Goal: Task Accomplishment & Management: Manage account settings

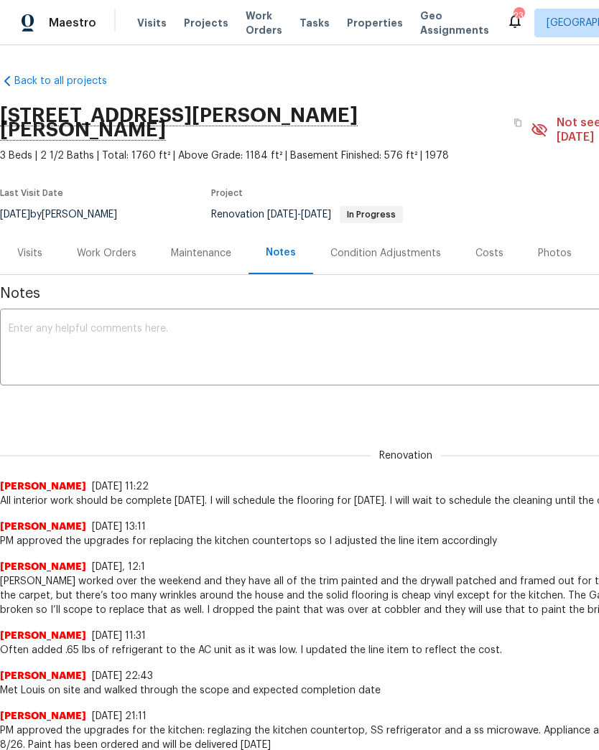
click at [212, 20] on span "Projects" at bounding box center [206, 23] width 45 height 14
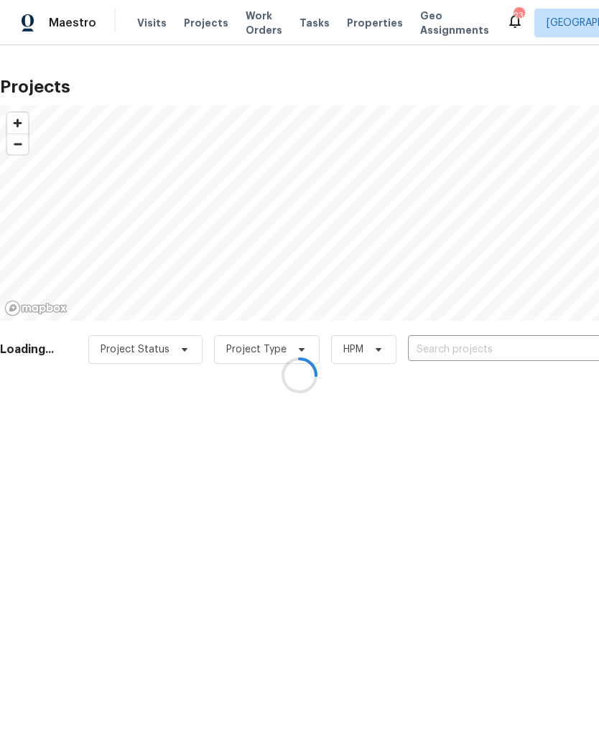
click at [453, 345] on div at bounding box center [299, 375] width 599 height 750
click at [480, 346] on div at bounding box center [299, 375] width 599 height 750
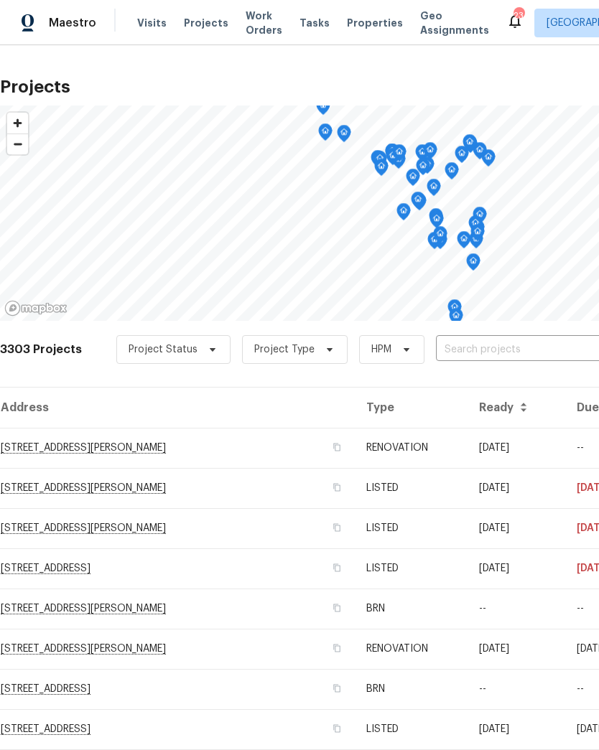
click at [489, 347] on input "text" at bounding box center [518, 350] width 164 height 22
type input "417"
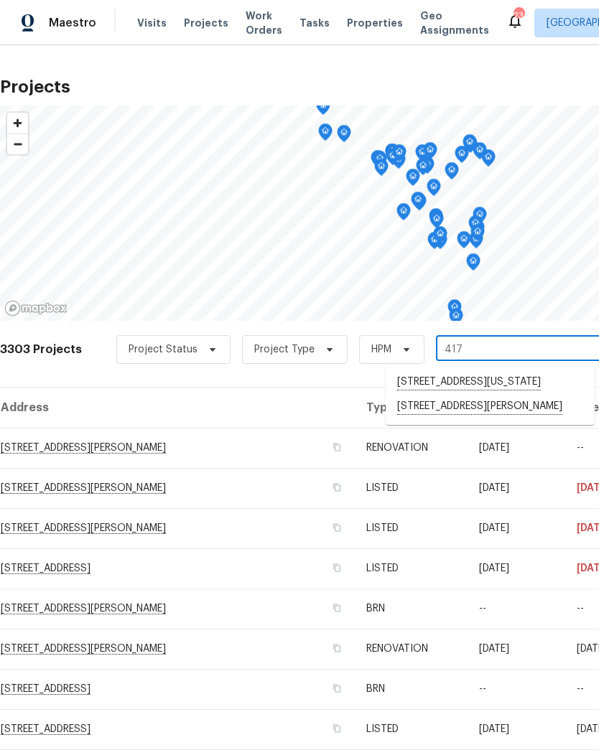
click at [485, 419] on li "[STREET_ADDRESS][PERSON_NAME]" at bounding box center [489, 407] width 209 height 24
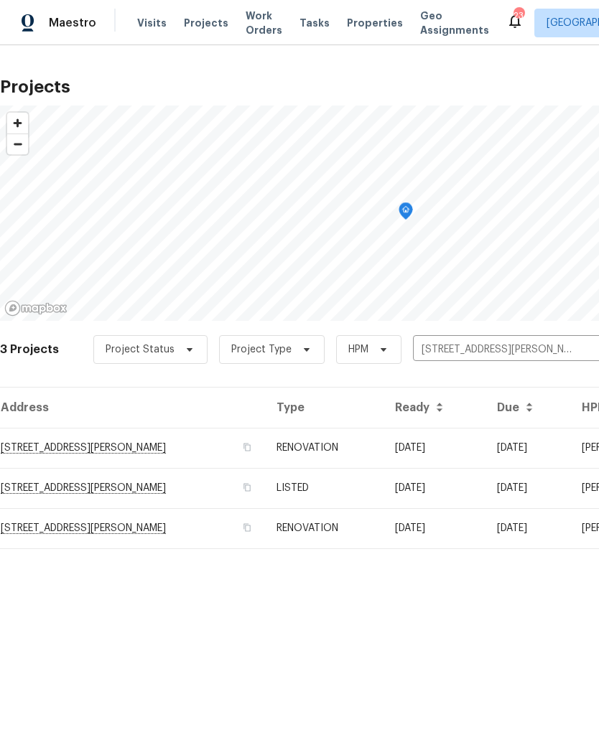
click at [128, 535] on td "[STREET_ADDRESS][PERSON_NAME]" at bounding box center [132, 528] width 265 height 40
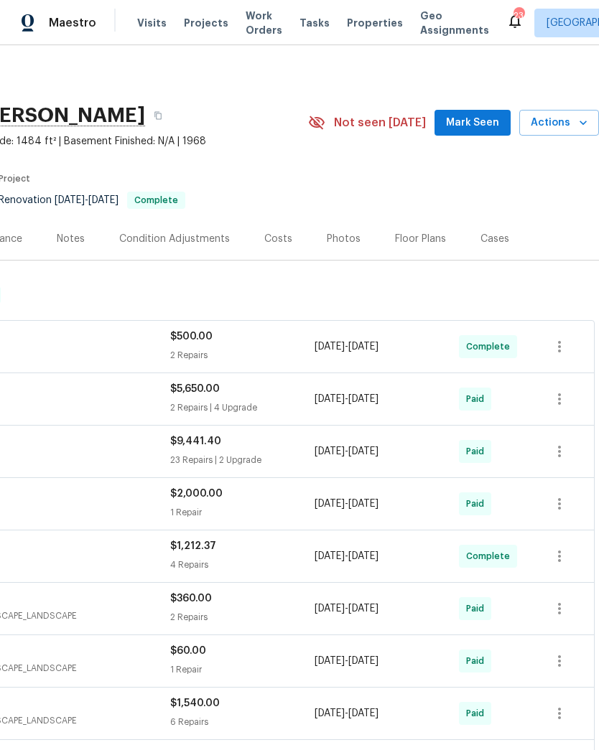
scroll to position [0, 212]
click at [578, 125] on icon "button" at bounding box center [583, 123] width 14 height 14
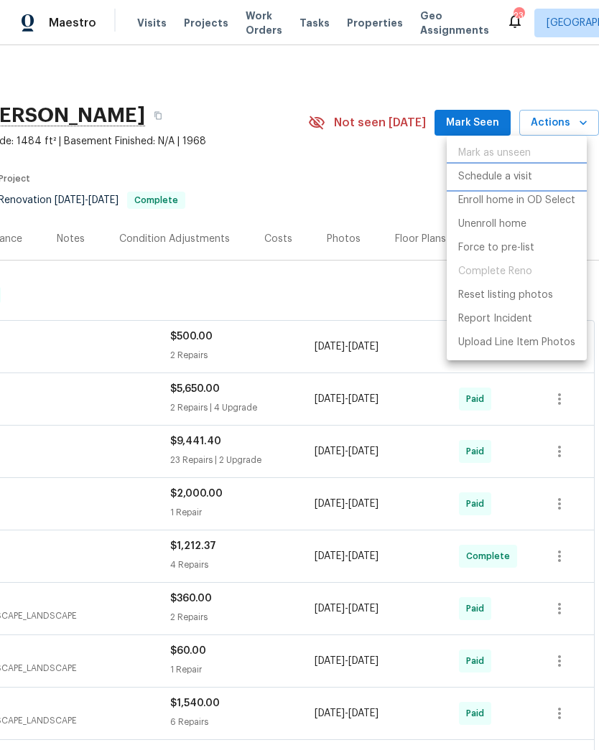
click at [527, 177] on p "Schedule a visit" at bounding box center [495, 176] width 74 height 15
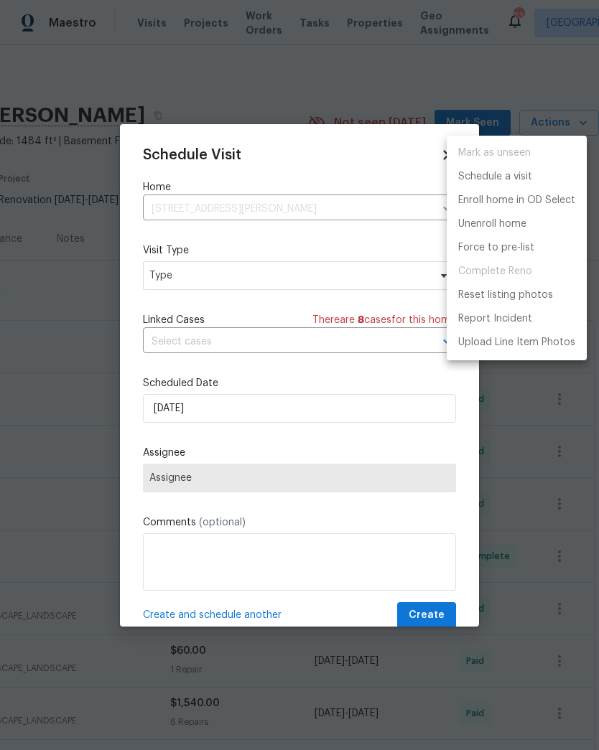
click at [228, 282] on div at bounding box center [299, 375] width 599 height 750
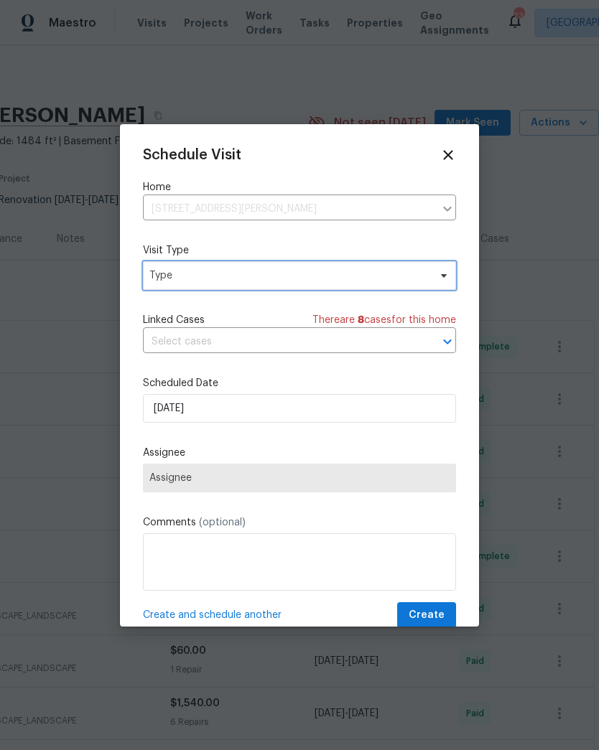
click at [245, 283] on span "Type" at bounding box center [288, 275] width 279 height 14
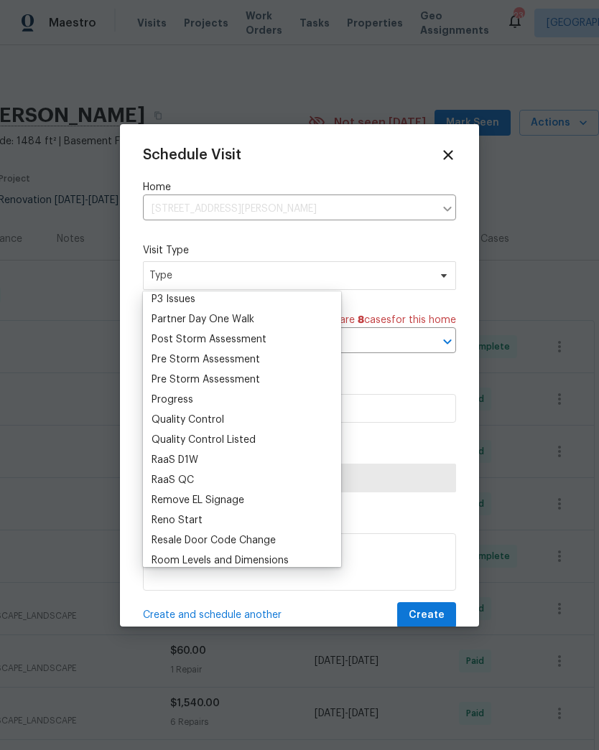
scroll to position [872, 0]
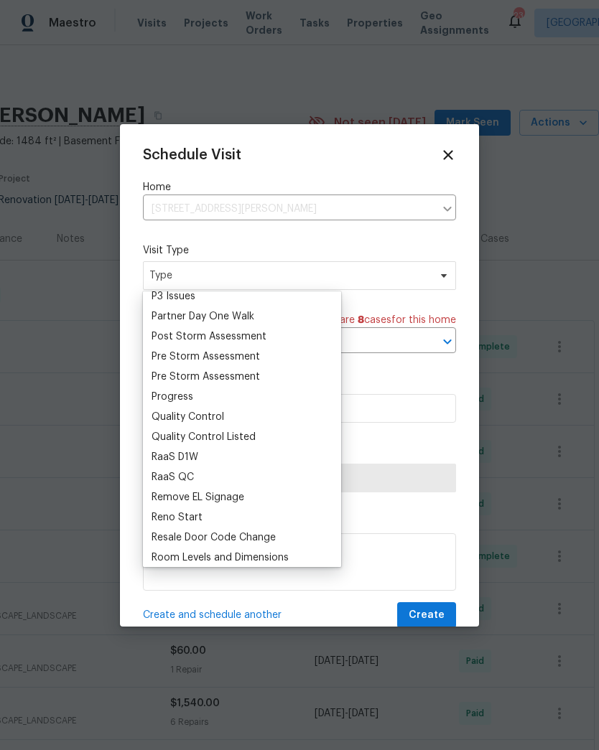
click at [202, 398] on div "Progress" at bounding box center [241, 397] width 189 height 20
click at [190, 395] on div "Progress" at bounding box center [172, 397] width 42 height 14
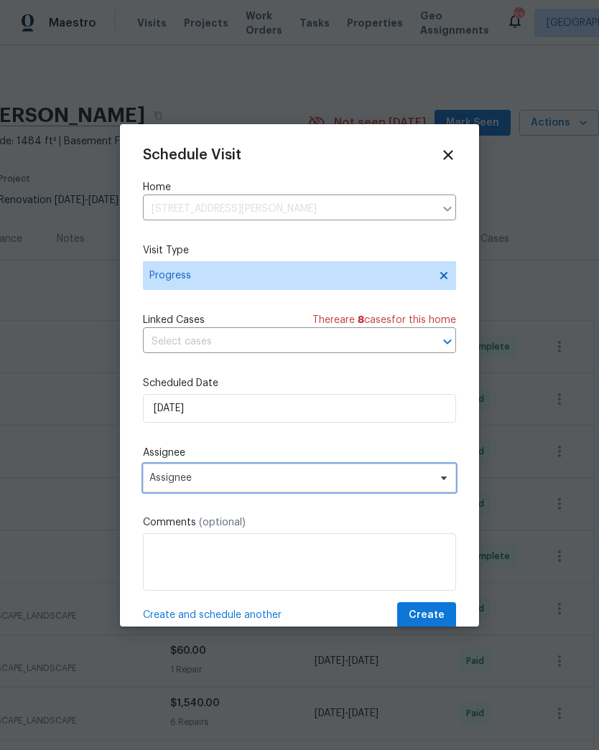
click at [205, 483] on span "Assignee" at bounding box center [289, 477] width 281 height 11
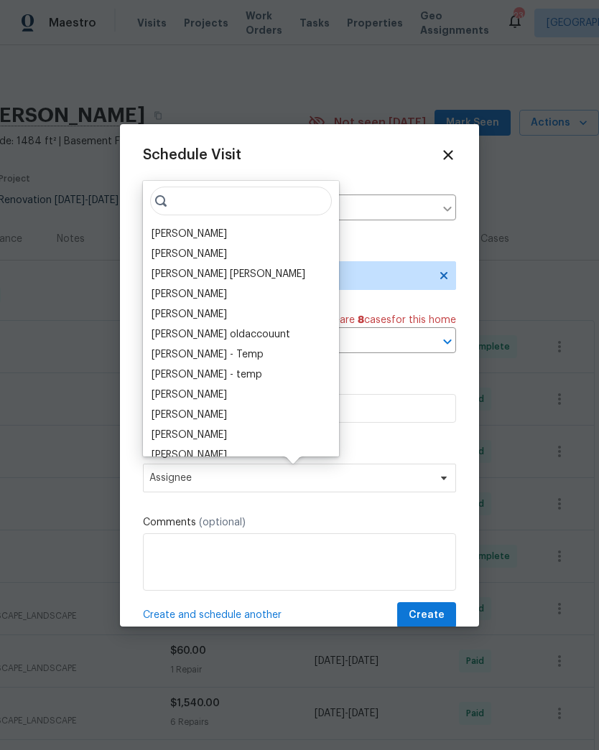
click at [197, 235] on div "[PERSON_NAME]" at bounding box center [188, 234] width 75 height 14
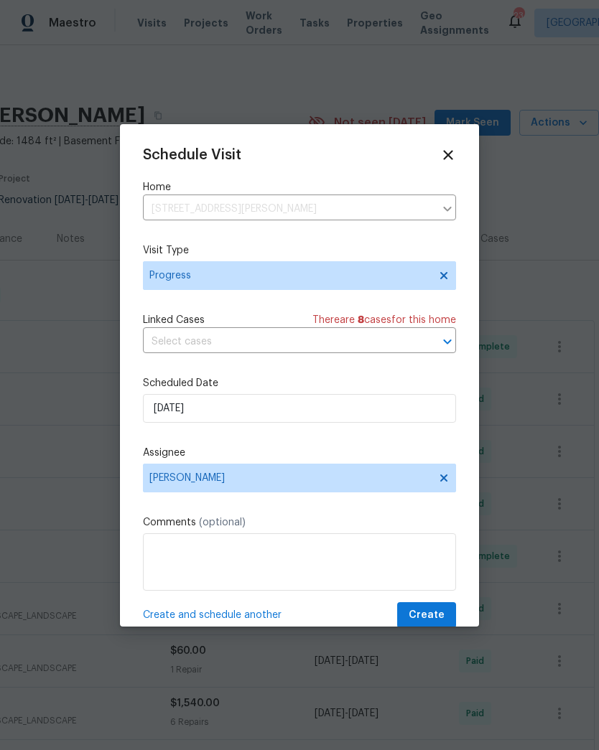
click at [218, 622] on span "Create and schedule another" at bounding box center [212, 615] width 139 height 14
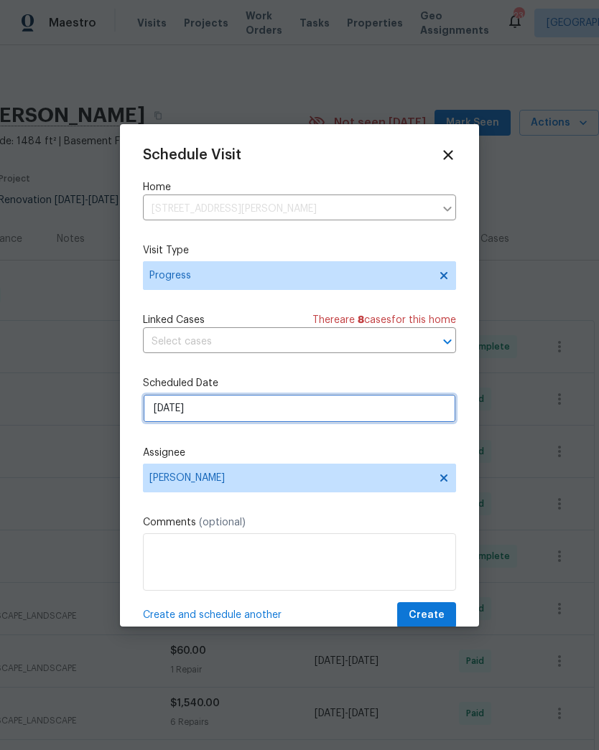
click at [220, 411] on input "[DATE]" at bounding box center [299, 408] width 313 height 29
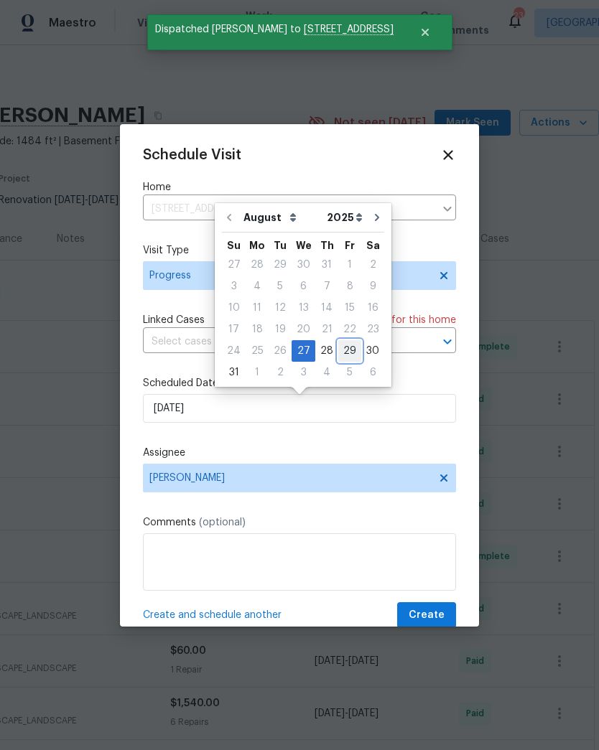
click at [344, 352] on div "29" at bounding box center [349, 351] width 23 height 20
type input "[DATE]"
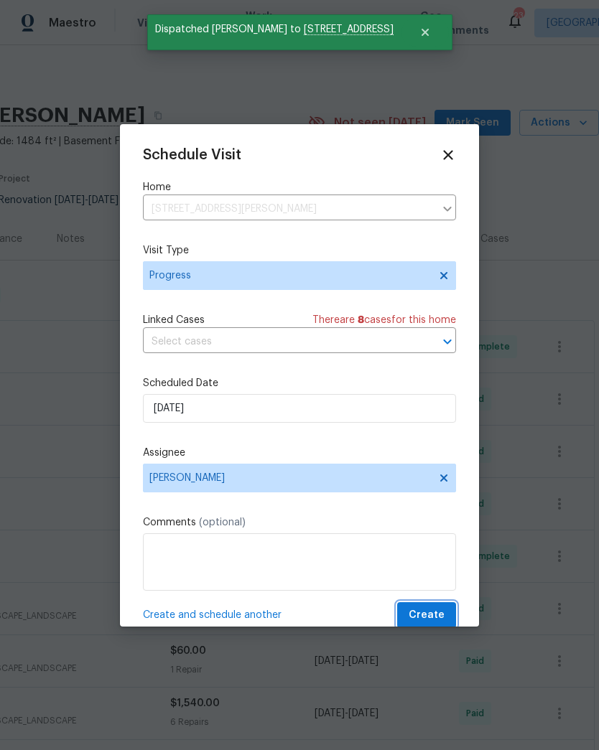
click at [436, 618] on span "Create" at bounding box center [426, 616] width 36 height 18
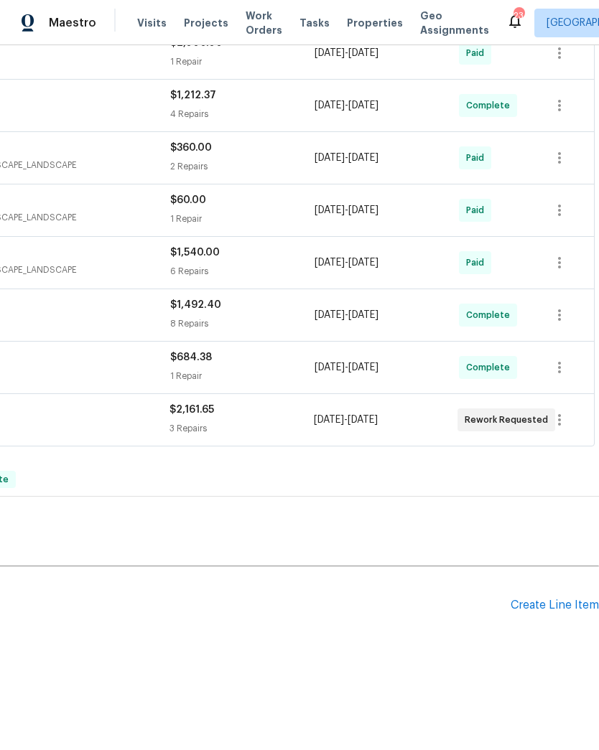
scroll to position [451, 212]
click at [552, 604] on div "Create Line Item" at bounding box center [554, 606] width 88 height 14
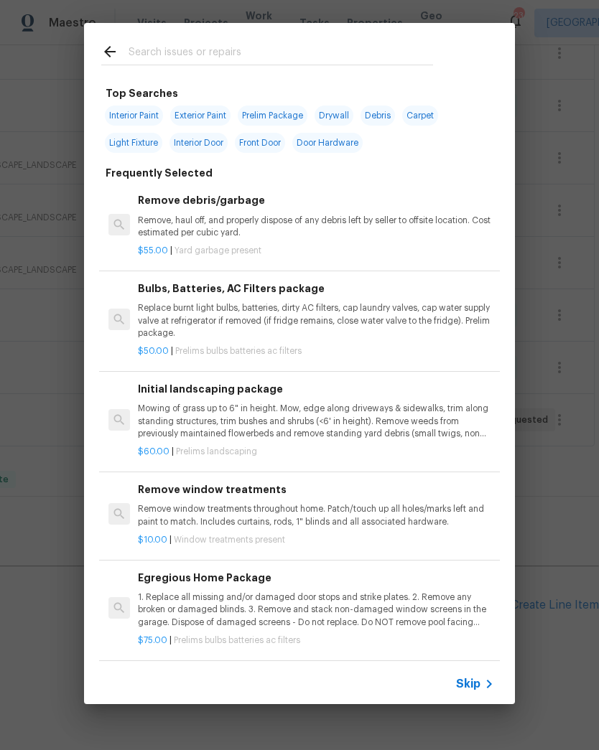
click at [151, 47] on input "text" at bounding box center [280, 54] width 304 height 22
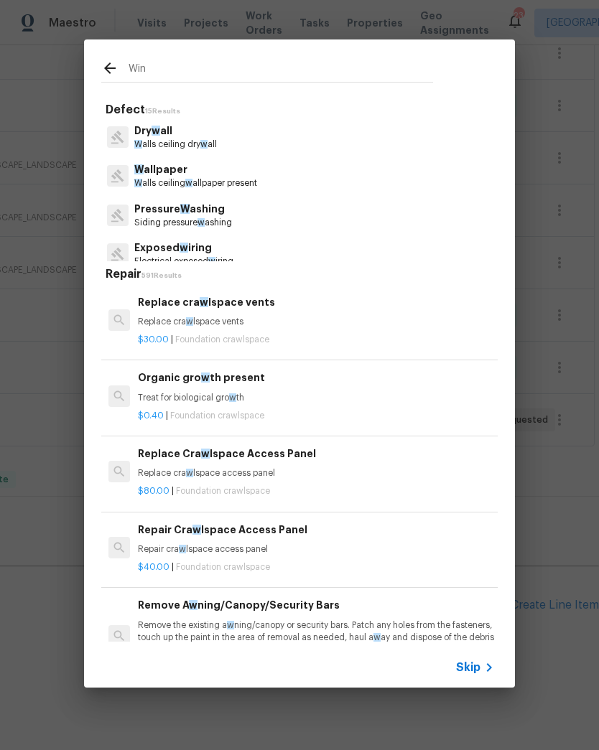
type input "Wind"
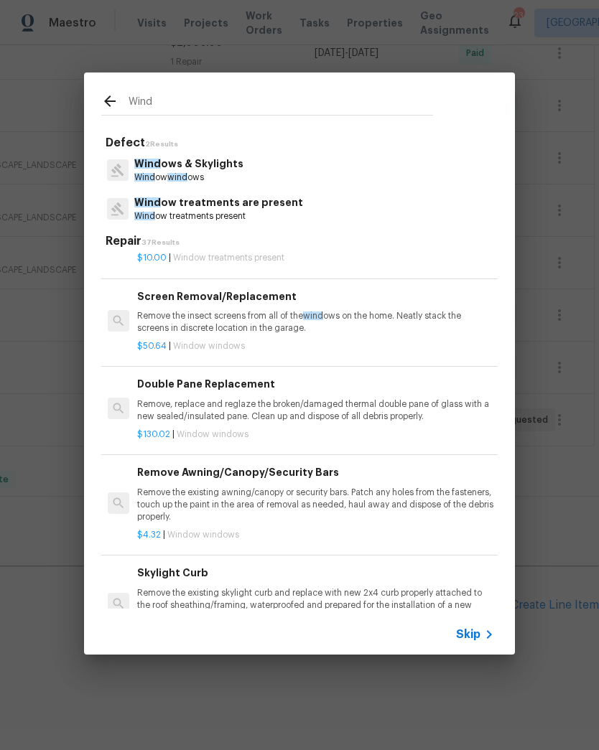
scroll to position [469, 1]
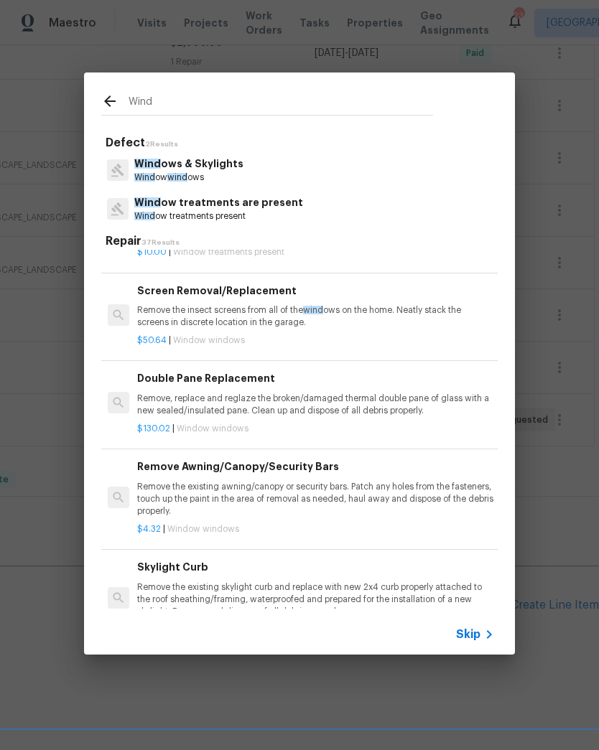
click at [270, 312] on p "Remove the insect screens from all of the wind ows on the home. Neatly stack th…" at bounding box center [315, 316] width 356 height 24
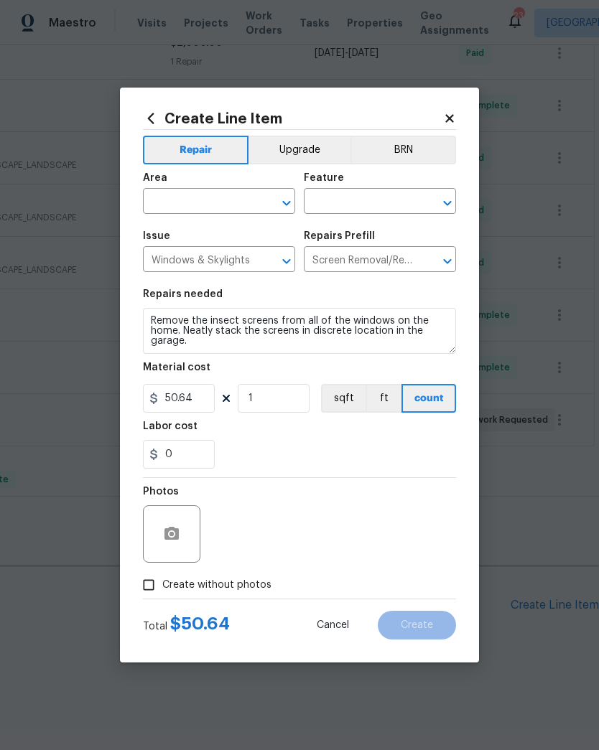
click at [176, 202] on input "text" at bounding box center [199, 203] width 112 height 22
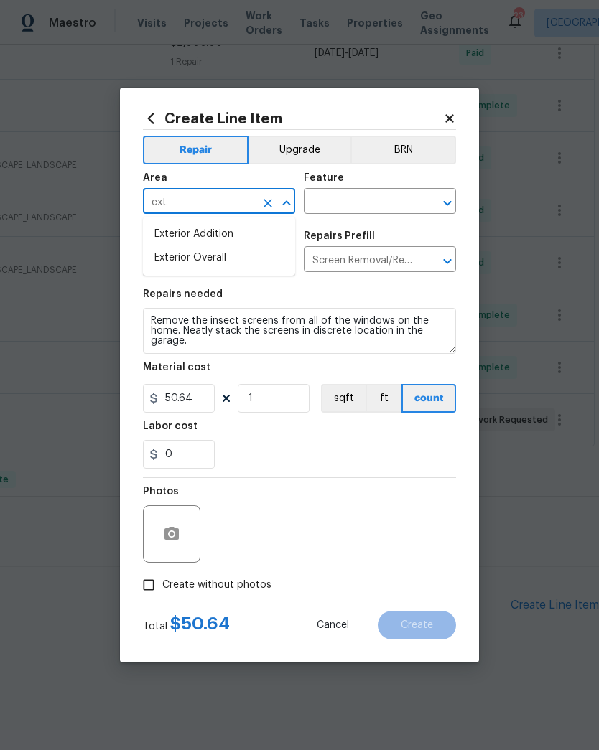
click at [202, 269] on li "Exterior Overall" at bounding box center [219, 258] width 152 height 24
type input "Exterior Overall"
click at [364, 200] on input "text" at bounding box center [360, 203] width 112 height 22
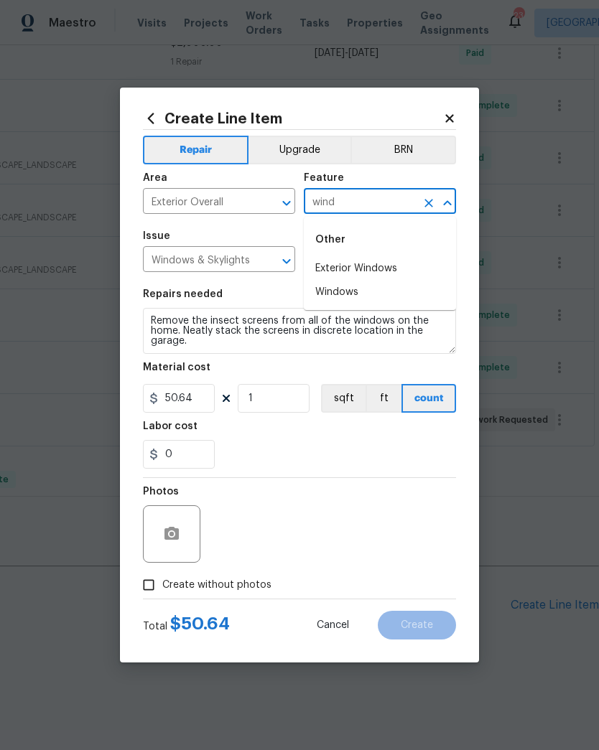
click at [381, 269] on li "Exterior Windows" at bounding box center [380, 269] width 152 height 24
type input "Exterior Windows"
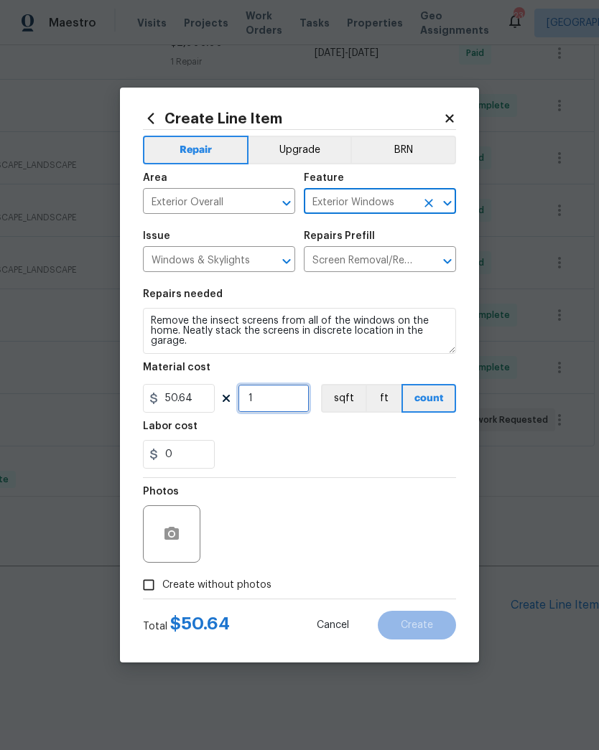
click at [281, 401] on input "1" at bounding box center [274, 398] width 72 height 29
type input "9"
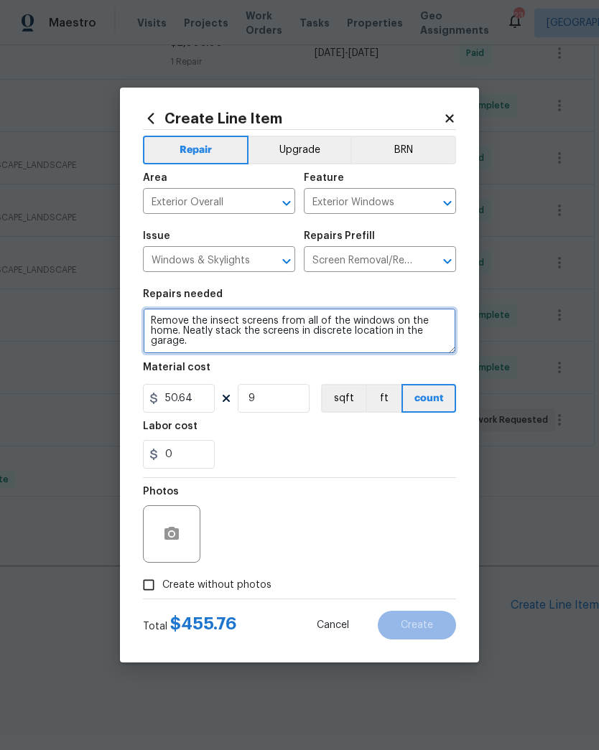
click at [154, 320] on textarea "Remove the insect screens from all of the windows on the home. Neatly stack the…" at bounding box center [299, 331] width 313 height 46
click at [154, 319] on textarea "Remove the insect screens from all of the windows on the home. Neatly stack the…" at bounding box center [299, 331] width 313 height 46
click at [159, 323] on textarea "Remove the insect screens from all of the windows on the home. Neatly stack the…" at bounding box center [299, 331] width 313 height 46
click at [159, 322] on textarea "Remove the insect screens from all of the windows on the home. Neatly stack the…" at bounding box center [299, 331] width 313 height 46
click at [385, 326] on textarea "Windows - remove the storm windows from" at bounding box center [299, 331] width 313 height 46
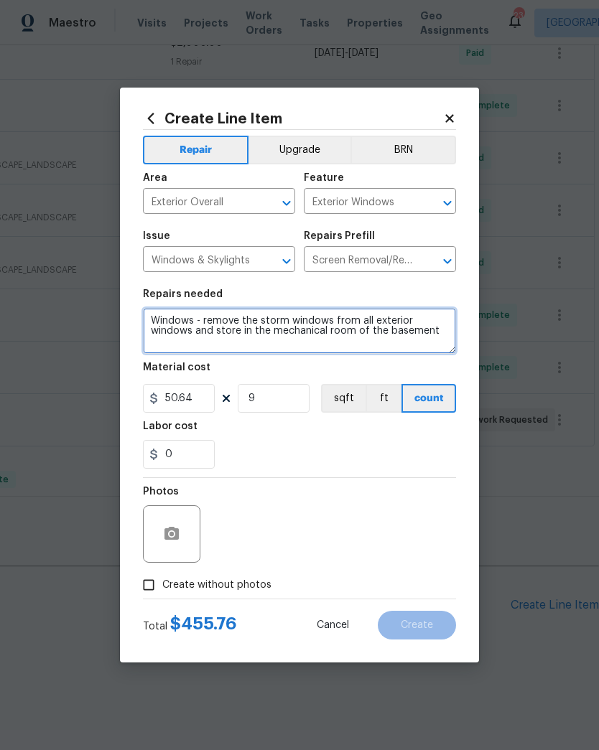
click at [200, 322] on textarea "Windows - remove the storm windows from all exterior windows and store in the m…" at bounding box center [299, 331] width 313 height 46
click at [439, 335] on textarea "Windows - 1) remove the storm windows from all exterior windows and store in th…" at bounding box center [299, 331] width 313 height 46
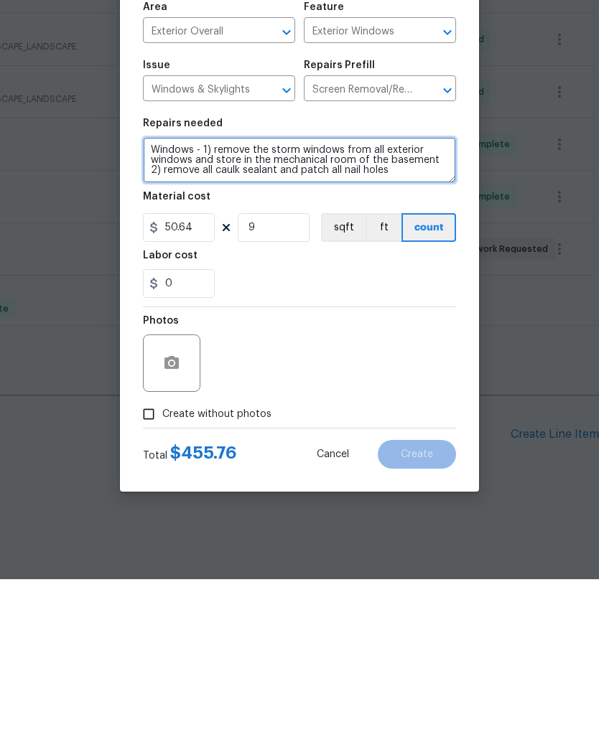
type textarea "Windows - 1) remove the storm windows from all exterior windows and store in th…"
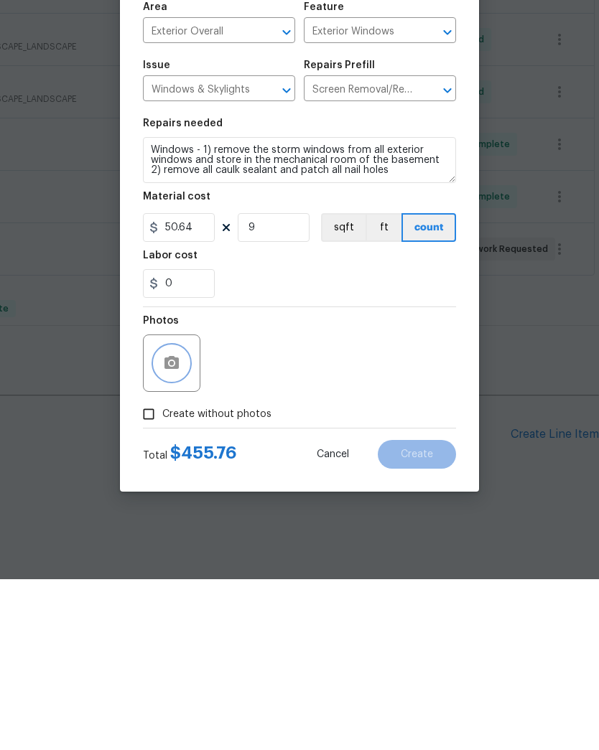
click at [172, 532] on circle "button" at bounding box center [171, 534] width 4 height 4
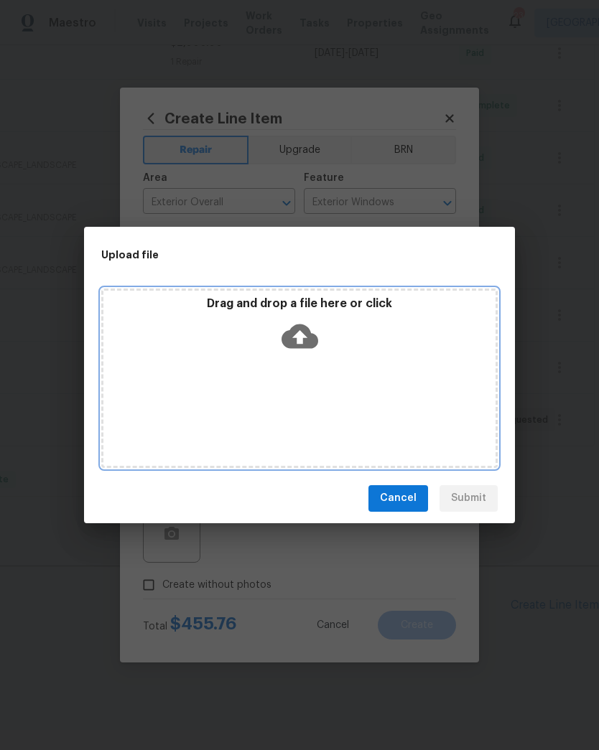
click at [297, 329] on icon at bounding box center [299, 336] width 37 height 24
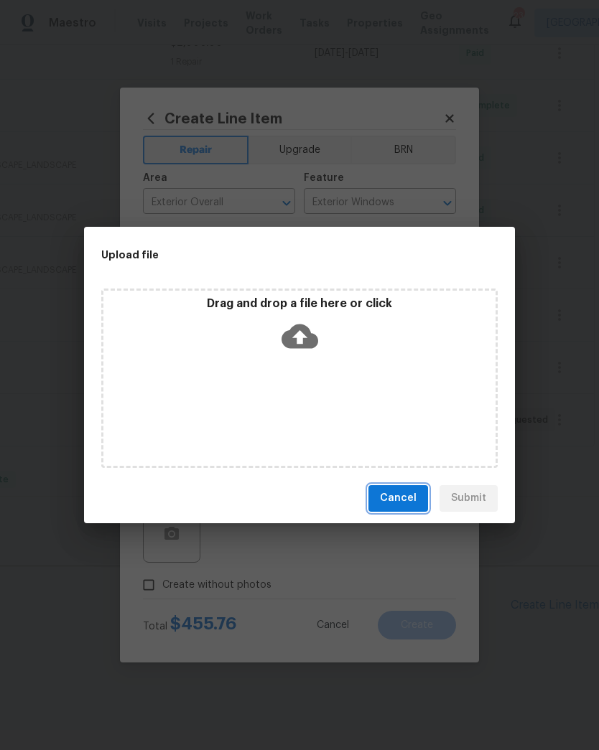
click at [408, 487] on button "Cancel" at bounding box center [398, 498] width 60 height 27
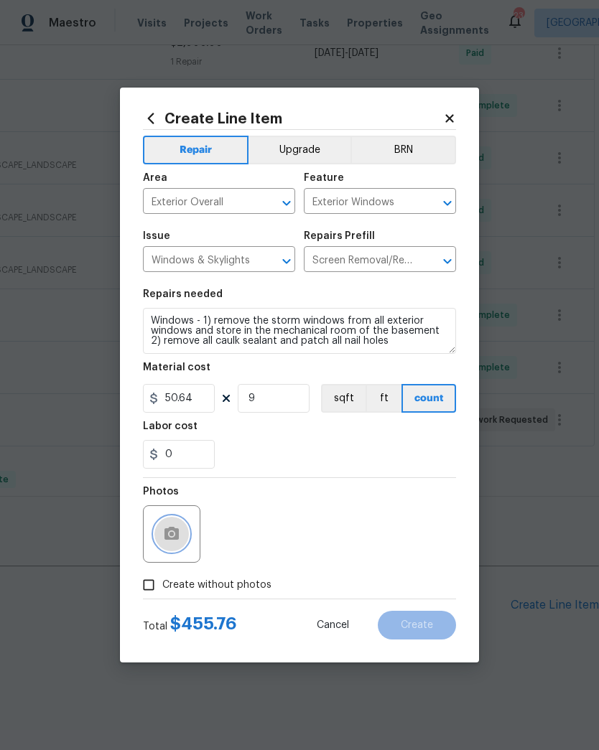
click at [174, 538] on icon "button" at bounding box center [171, 533] width 14 height 13
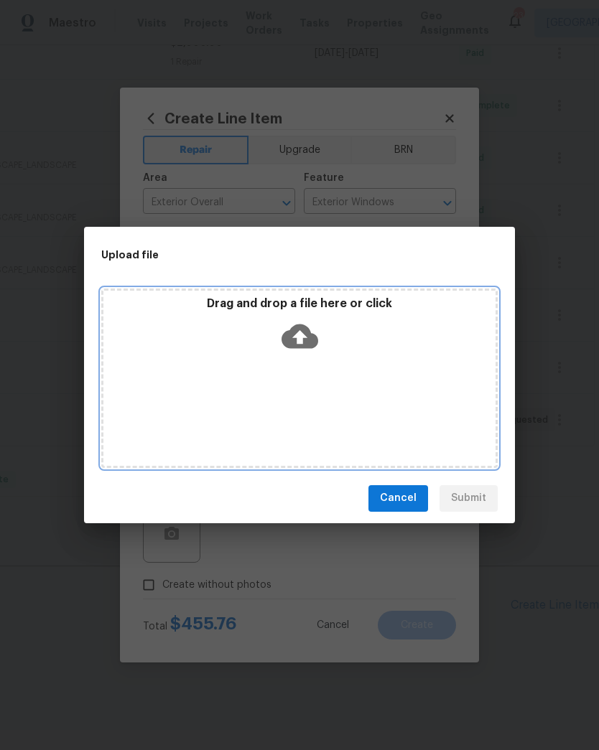
click at [310, 332] on icon at bounding box center [299, 336] width 37 height 24
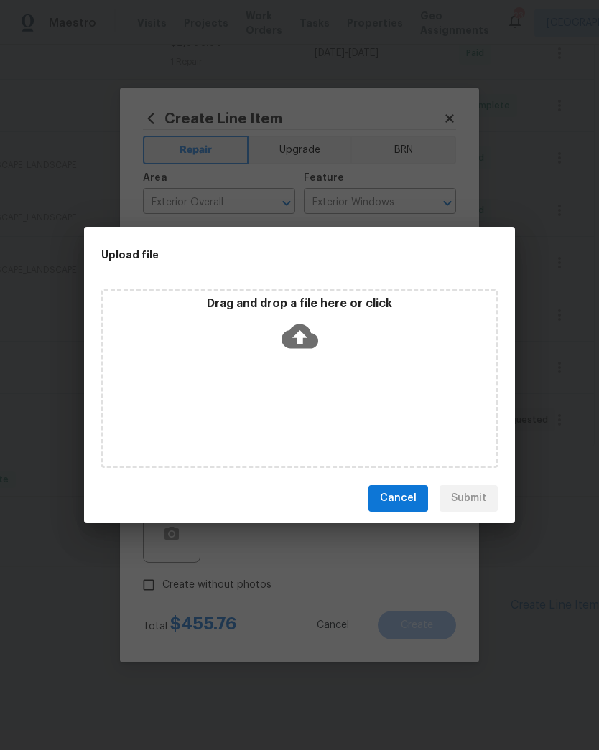
scroll to position [451, 0]
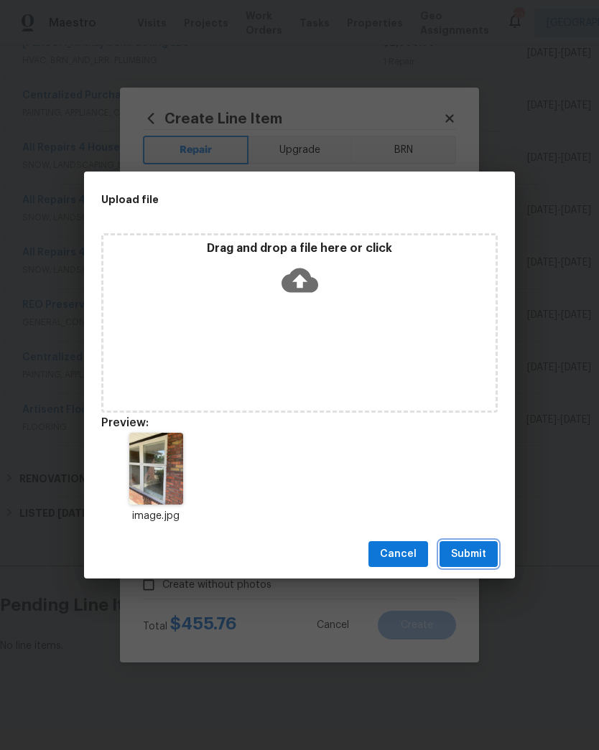
click at [477, 553] on span "Submit" at bounding box center [468, 555] width 35 height 18
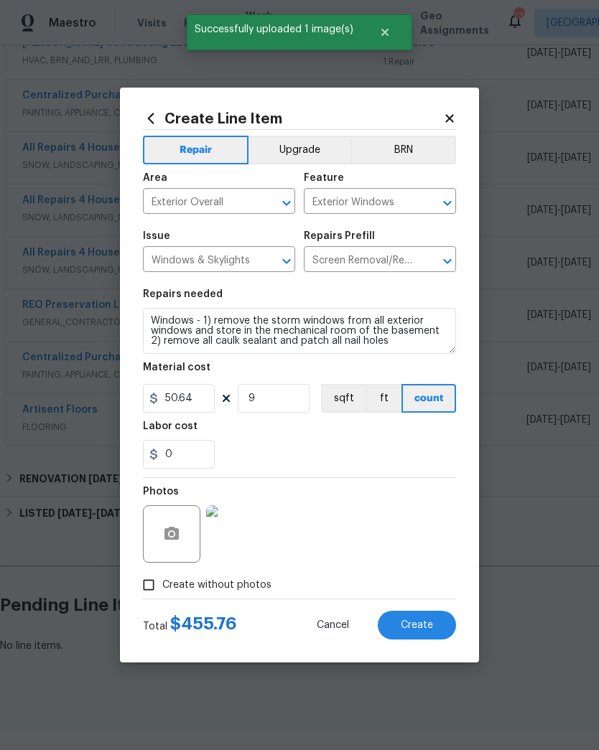
click at [418, 628] on span "Create" at bounding box center [417, 625] width 32 height 11
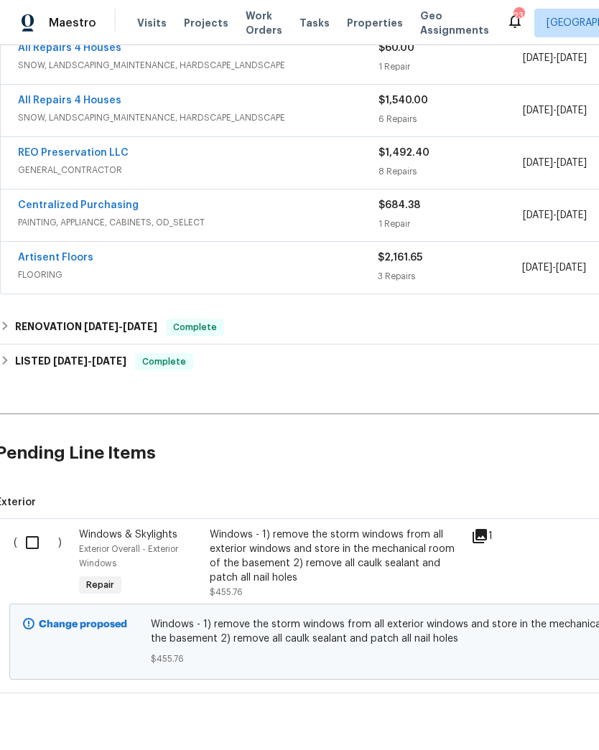
scroll to position [604, 4]
click at [30, 545] on input "checkbox" at bounding box center [37, 542] width 41 height 30
checkbox input "true"
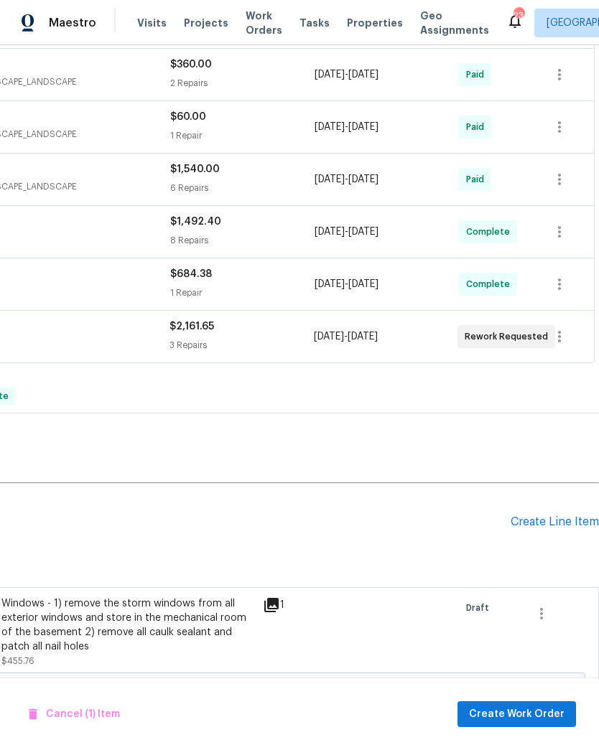
scroll to position [533, 212]
click at [519, 716] on span "Create Work Order" at bounding box center [516, 715] width 95 height 18
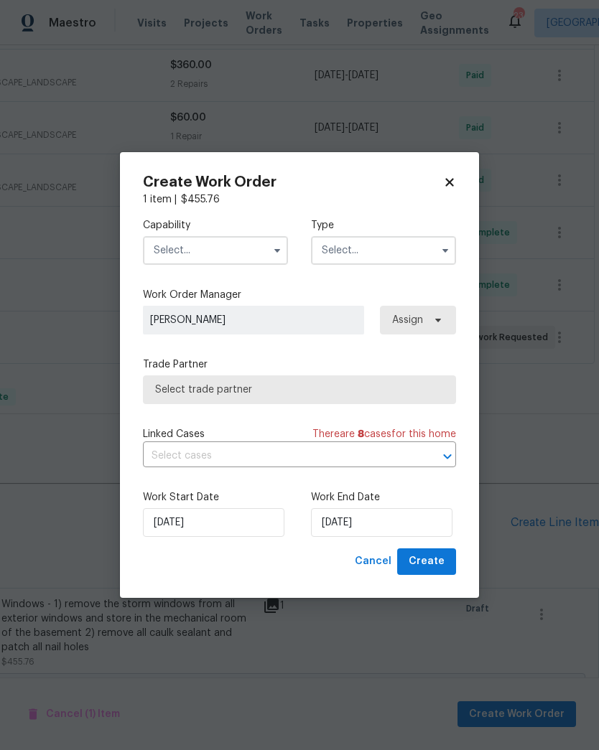
click at [211, 259] on input "text" at bounding box center [215, 250] width 145 height 29
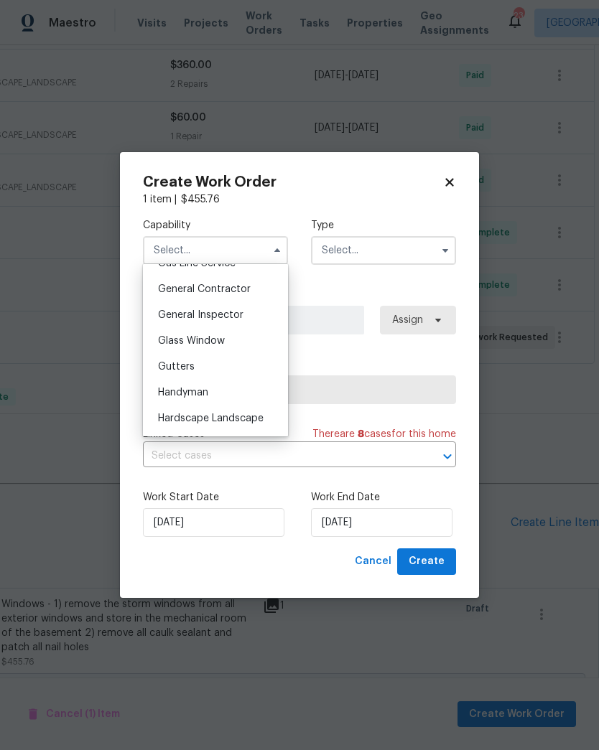
scroll to position [678, 0]
click at [236, 286] on span "General Contractor" at bounding box center [204, 289] width 93 height 10
type input "General Contractor"
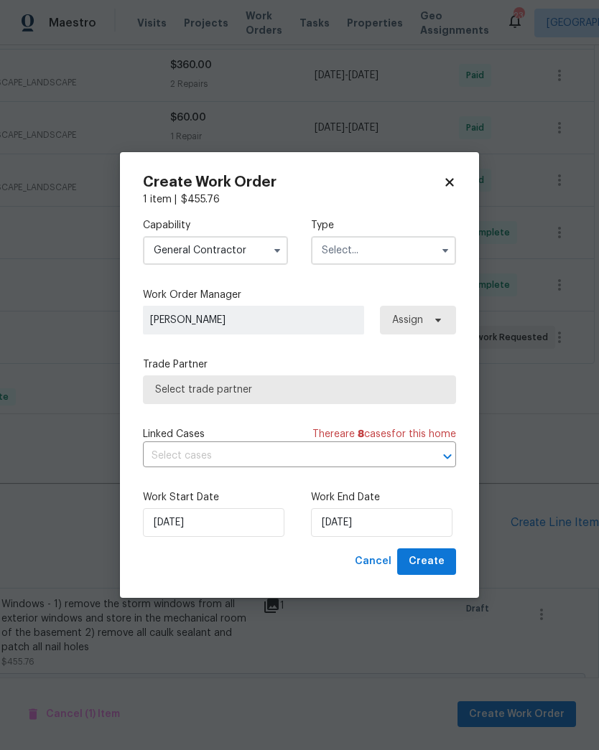
click at [379, 245] on input "text" at bounding box center [383, 250] width 145 height 29
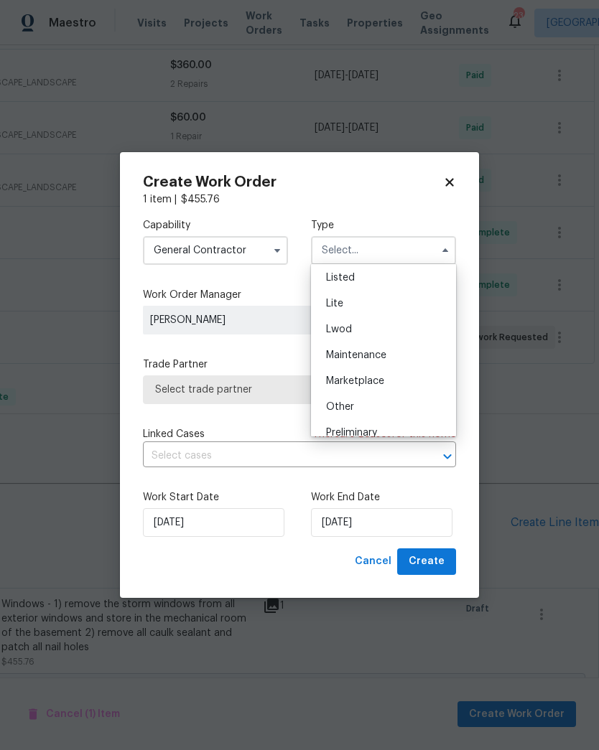
scroll to position [215, 0]
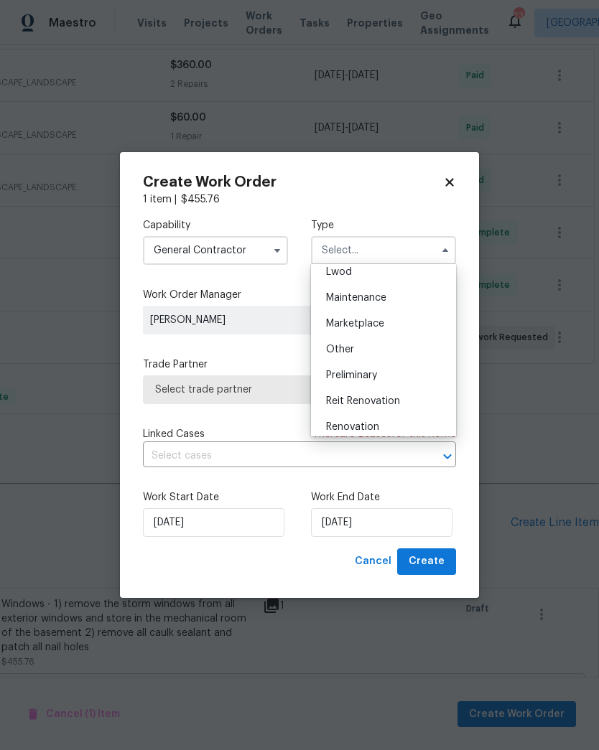
click at [383, 426] on div "Renovation" at bounding box center [383, 427] width 138 height 26
type input "Renovation"
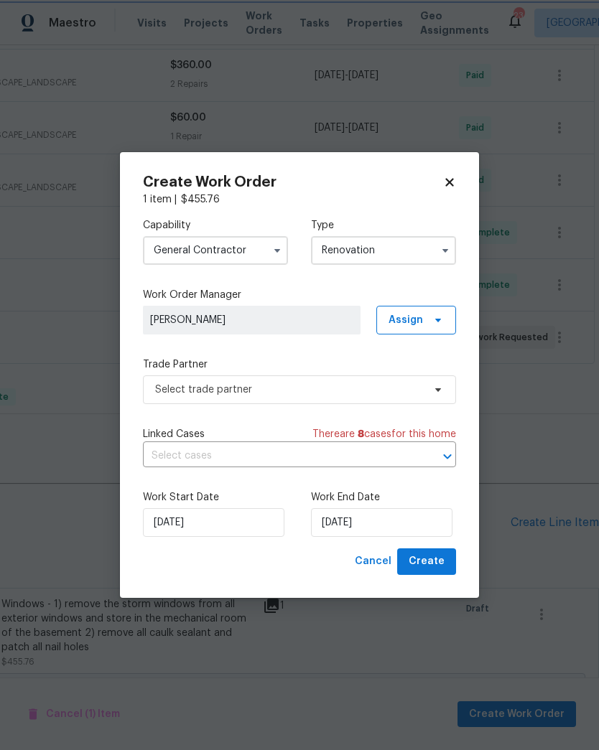
scroll to position [0, 0]
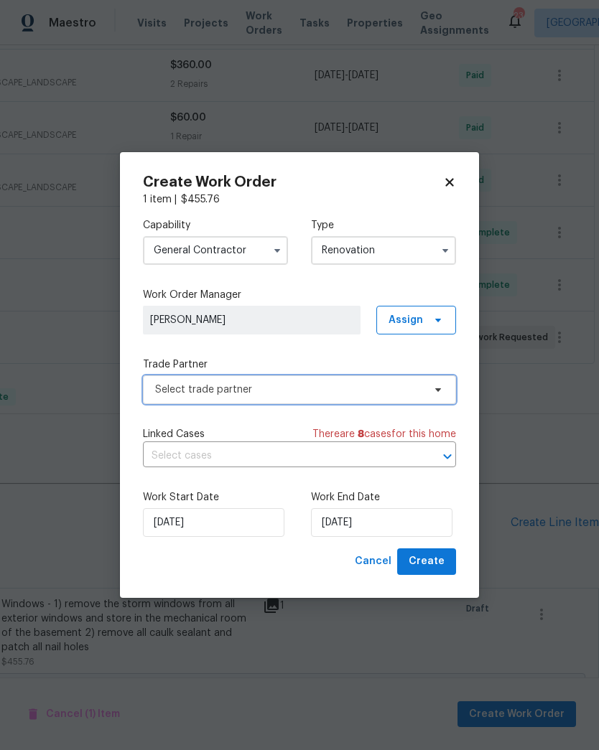
click at [237, 399] on span "Select trade partner" at bounding box center [299, 389] width 313 height 29
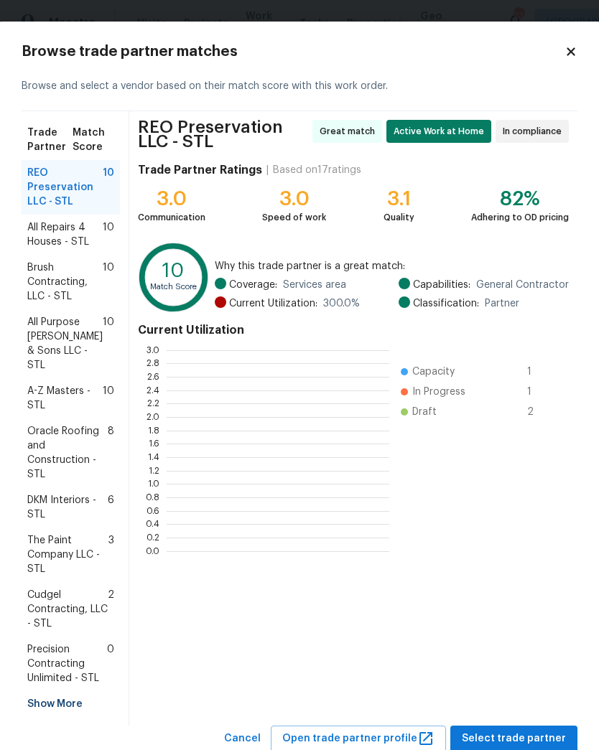
scroll to position [201, 223]
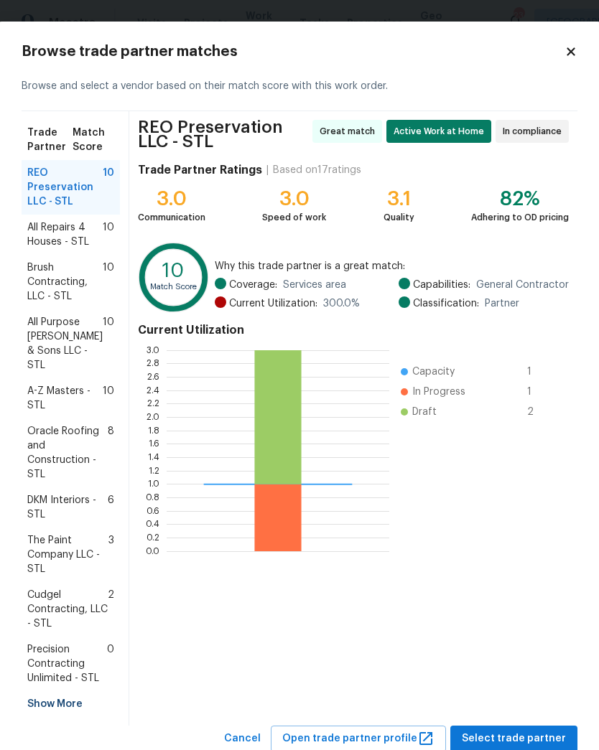
click at [55, 243] on span "All Repairs 4 Houses - STL" at bounding box center [64, 234] width 75 height 29
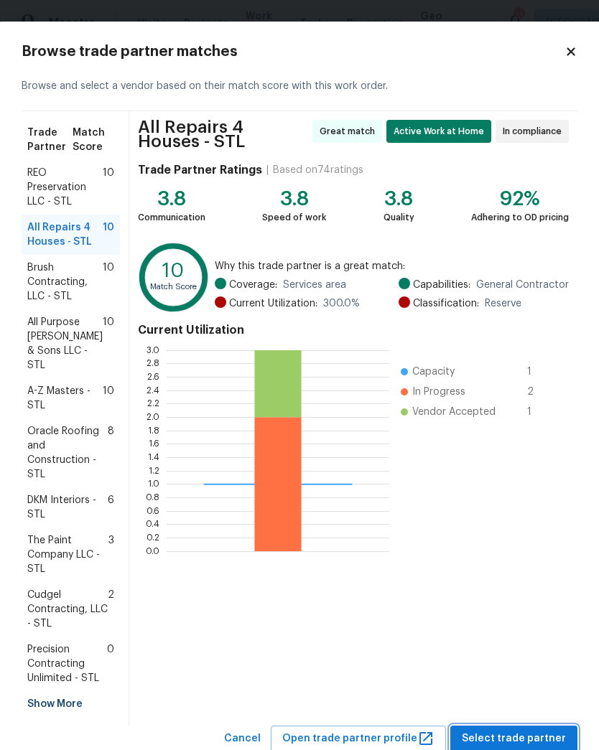
click at [507, 730] on span "Select trade partner" at bounding box center [514, 739] width 104 height 18
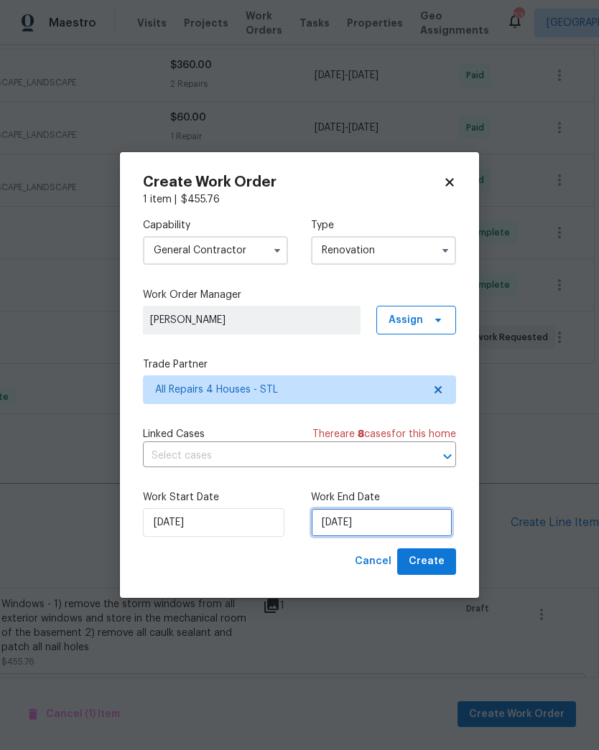
click at [406, 527] on input "[DATE]" at bounding box center [381, 522] width 141 height 29
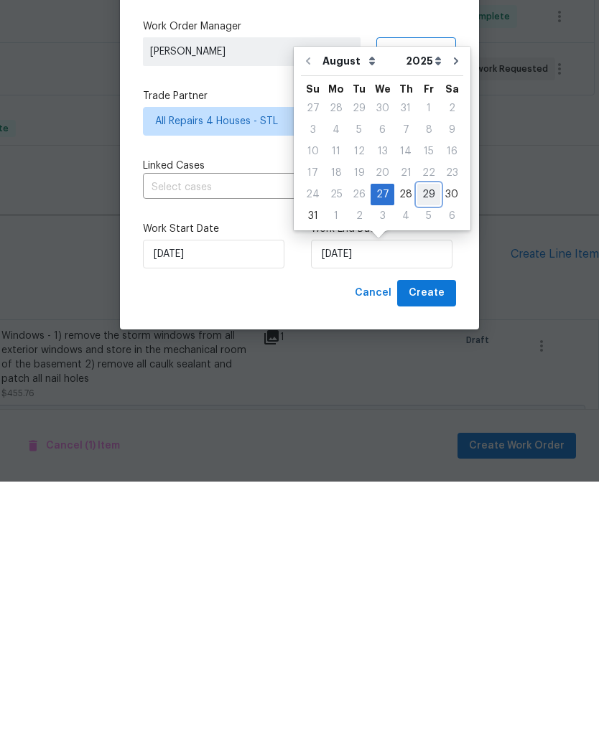
click at [421, 453] on div "29" at bounding box center [428, 463] width 23 height 20
type input "[DATE]"
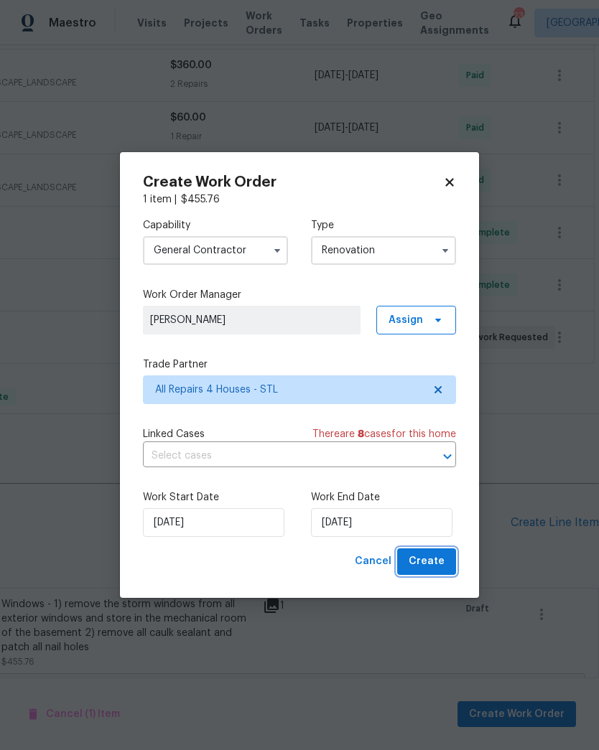
click at [436, 568] on span "Create" at bounding box center [426, 562] width 36 height 18
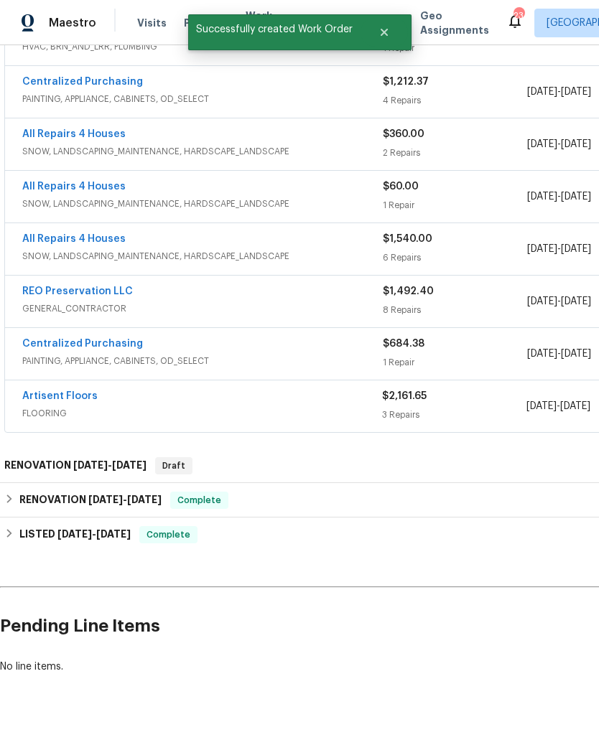
scroll to position [464, 0]
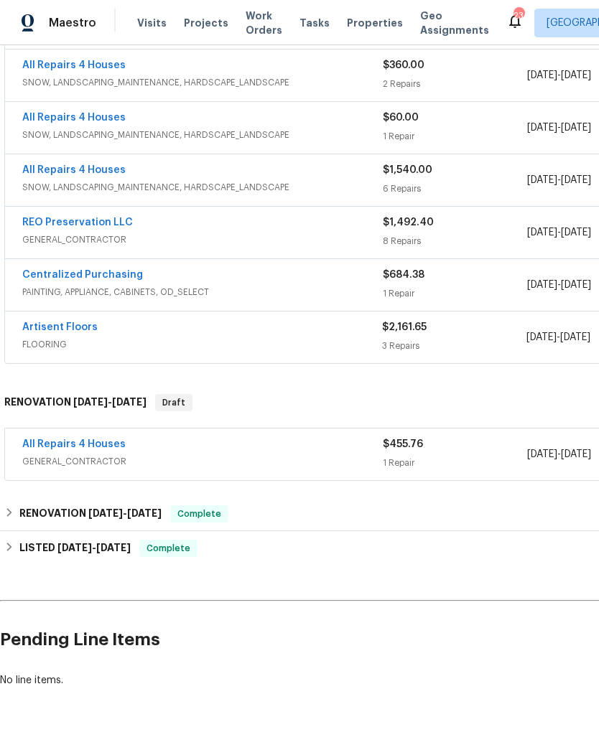
scroll to position [535, 0]
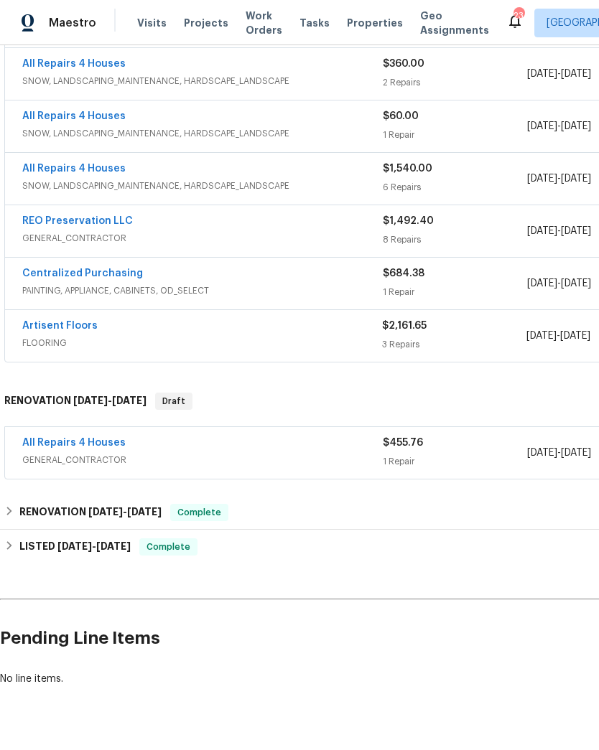
click at [96, 447] on link "All Repairs 4 Houses" at bounding box center [73, 443] width 103 height 10
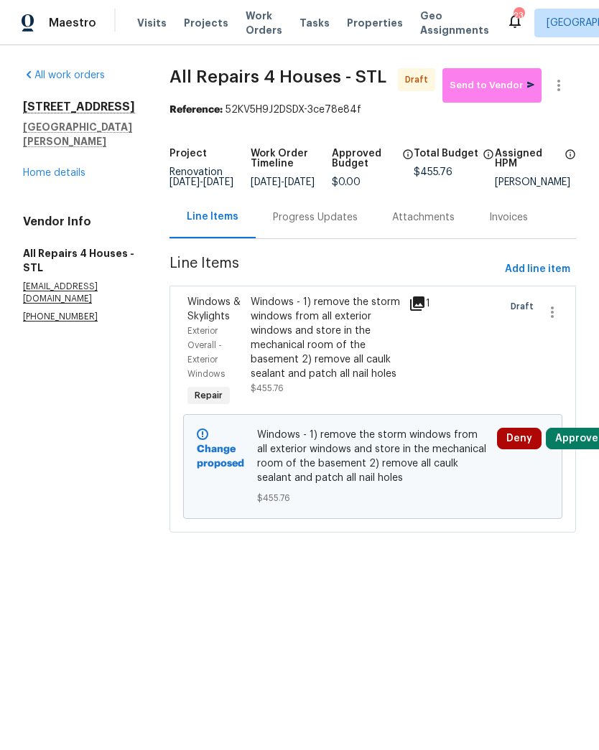
click at [364, 350] on div "Windows - 1) remove the storm windows from all exterior windows and store in th…" at bounding box center [325, 338] width 149 height 86
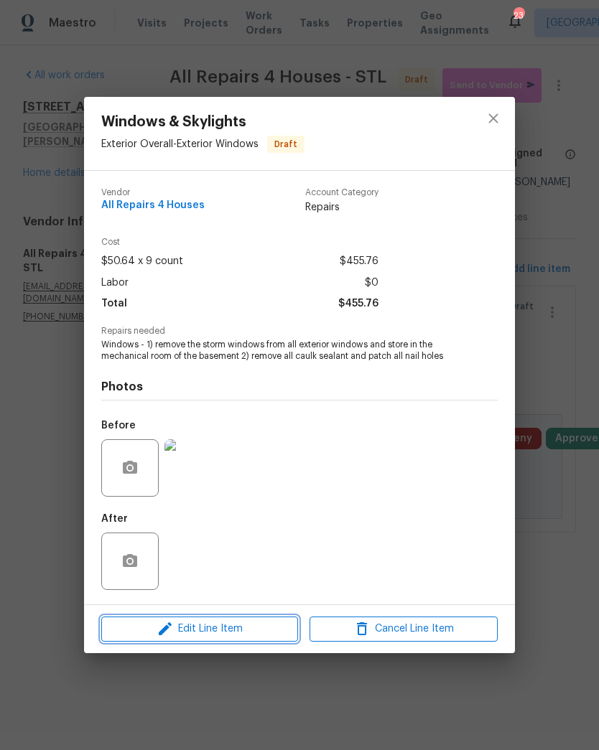
click at [261, 632] on span "Edit Line Item" at bounding box center [200, 629] width 188 height 18
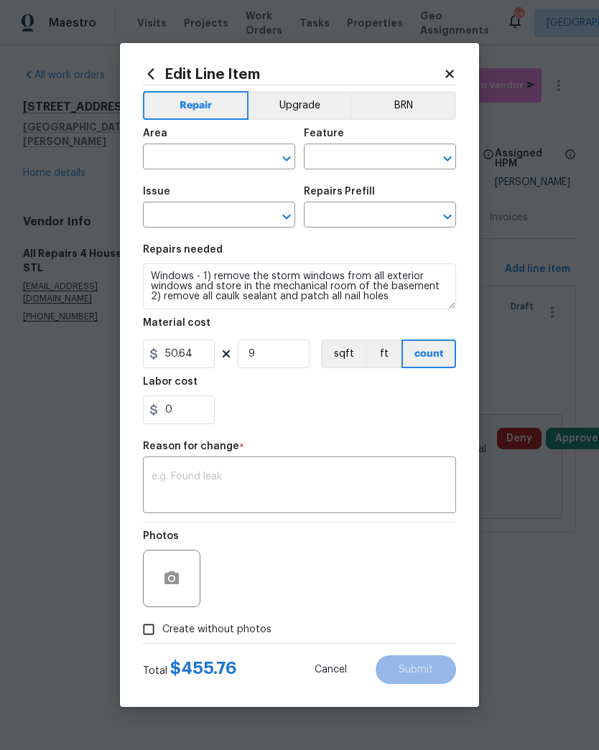
type input "Exterior Overall"
type input "Exterior Windows"
type input "Windows & Skylights"
type input "Screen Removal/Replacement $50.64"
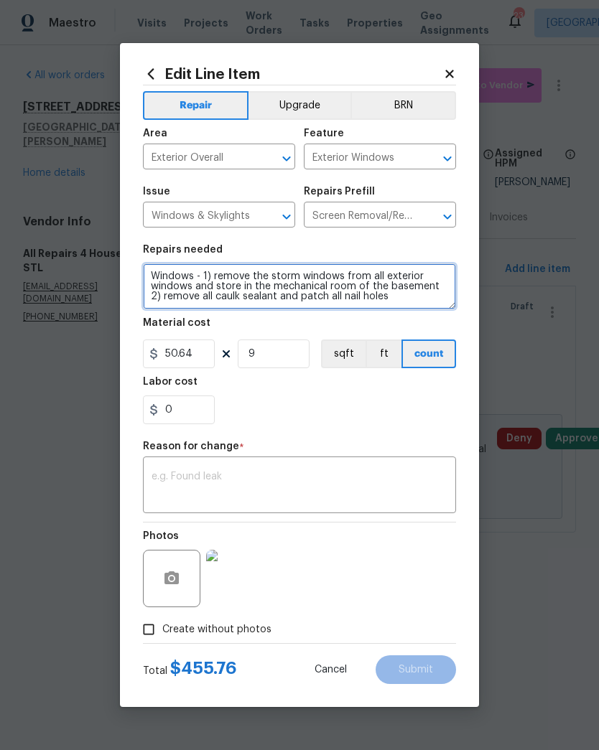
click at [398, 308] on textarea "Windows - 1) remove the storm windows from all exterior windows and store in th…" at bounding box center [299, 286] width 313 height 46
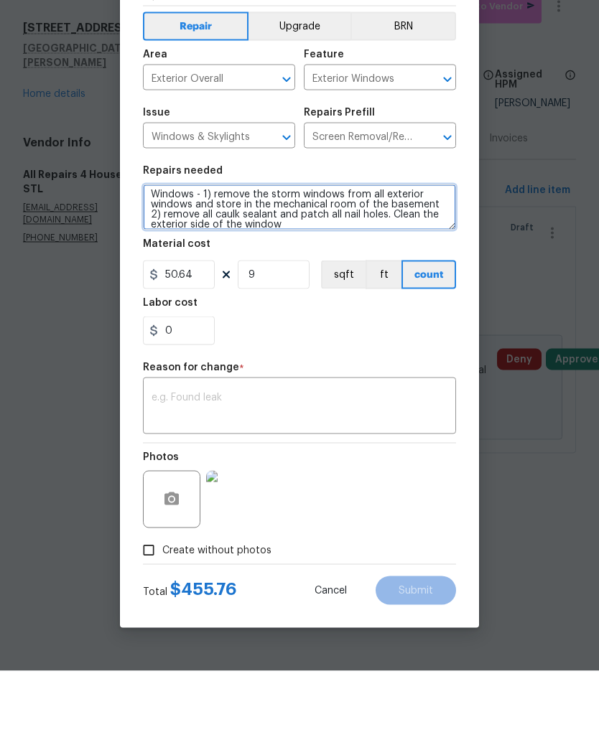
type textarea "Windows - 1) remove the storm windows from all exterior windows and store in th…"
click at [260, 460] on div "x ​" at bounding box center [299, 486] width 313 height 53
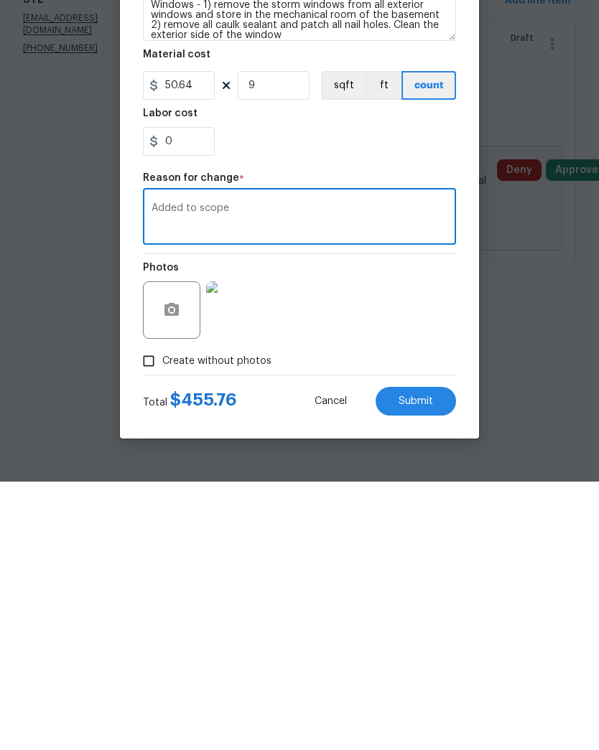
type textarea "Added to scope"
click at [431, 665] on span "Submit" at bounding box center [415, 670] width 34 height 11
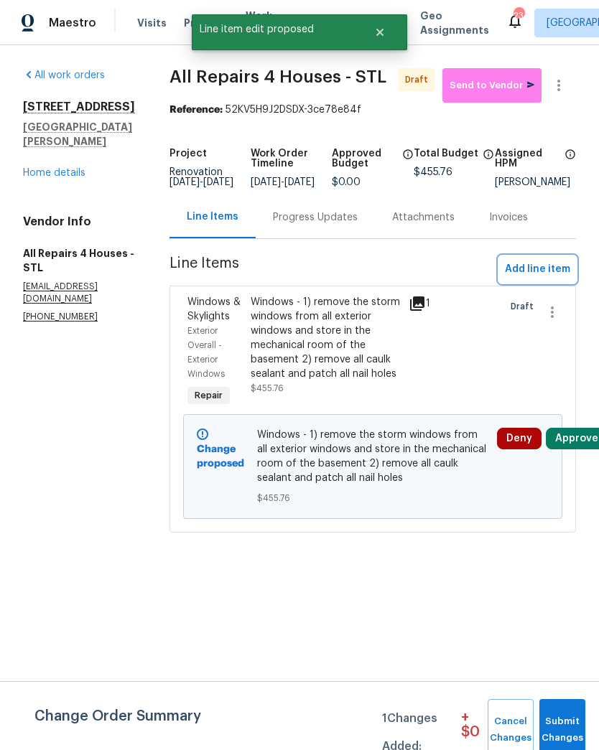
click at [541, 276] on span "Add line item" at bounding box center [537, 270] width 65 height 18
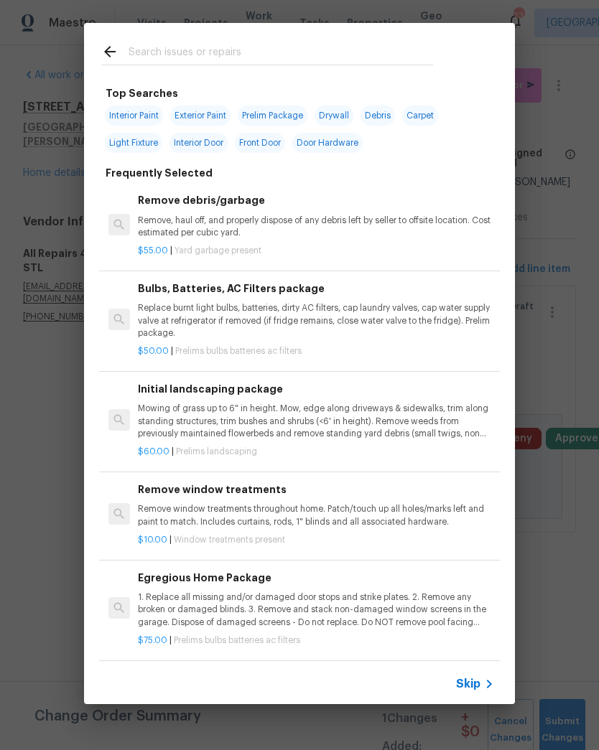
click at [258, 50] on input "text" at bounding box center [280, 54] width 304 height 22
click at [221, 115] on span "Exterior Paint" at bounding box center [200, 116] width 60 height 20
type input "Exterior Paint"
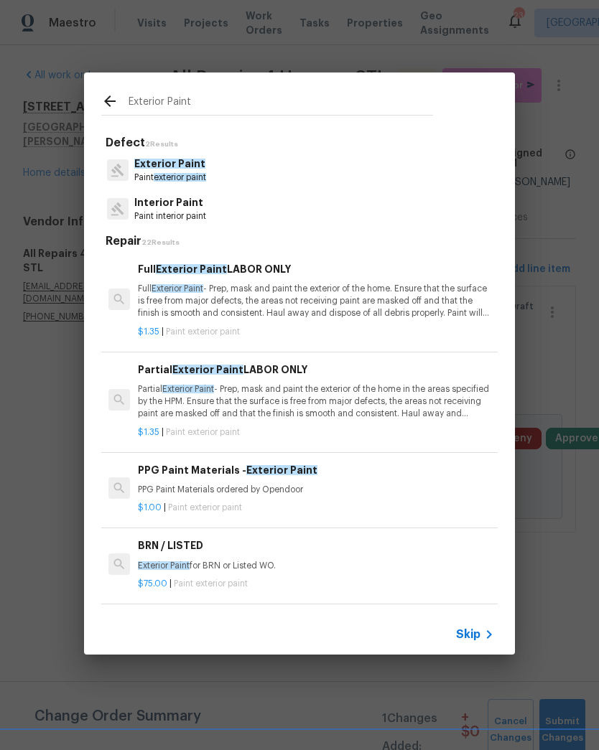
click at [149, 390] on p "Partial Exterior Paint - Prep, mask and paint the exterior of the home in the a…" at bounding box center [316, 401] width 356 height 37
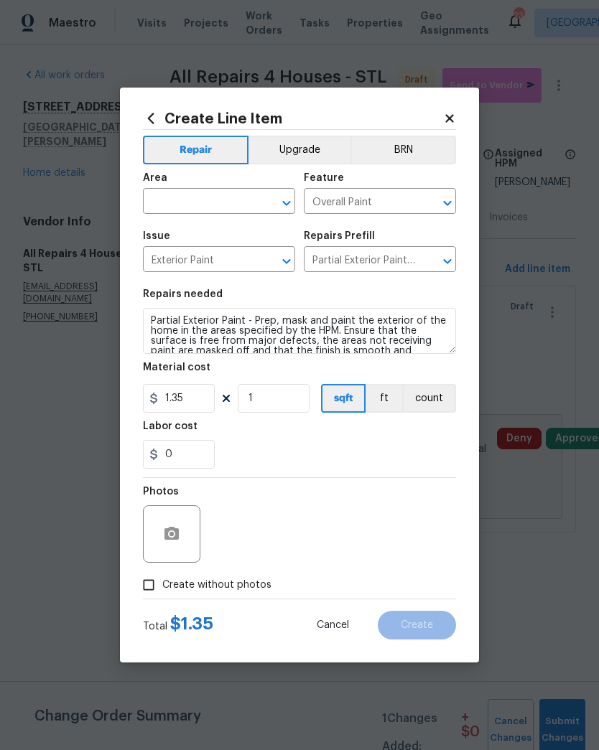
click at [182, 206] on input "text" at bounding box center [199, 203] width 112 height 22
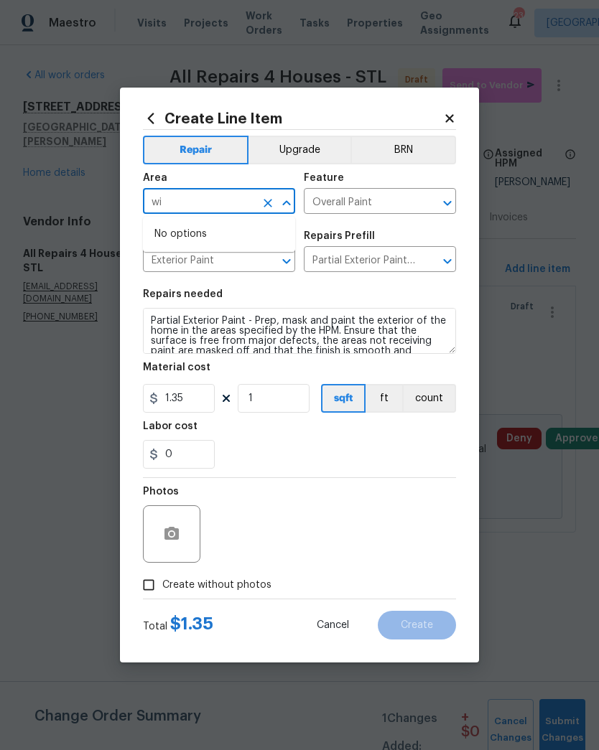
type input "w"
click at [177, 264] on li "Exterior Overall" at bounding box center [219, 258] width 152 height 24
type input "Exterior Overall"
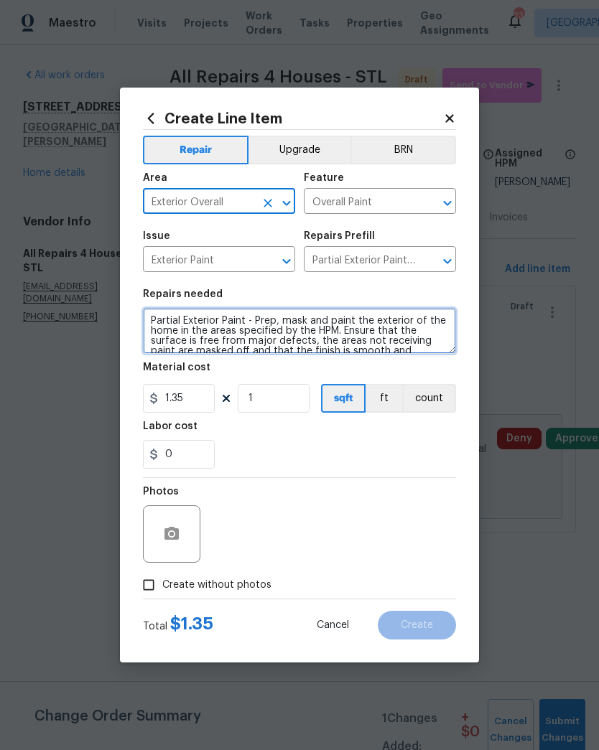
click at [164, 331] on textarea "Partial Exterior Paint - Prep, mask and paint the exterior of the home in the a…" at bounding box center [299, 331] width 313 height 46
click at [164, 330] on textarea "Partial Exterior Paint - Prep, mask and paint the exterior of the home in the a…" at bounding box center [299, 331] width 313 height 46
click at [161, 327] on textarea "Partial Exterior Paint - Prep, mask and paint the exterior of the home in the a…" at bounding box center [299, 331] width 313 height 46
click at [160, 326] on textarea "Partial Exterior Paint - Prep, mask and paint the exterior of the home in the a…" at bounding box center [299, 331] width 313 height 46
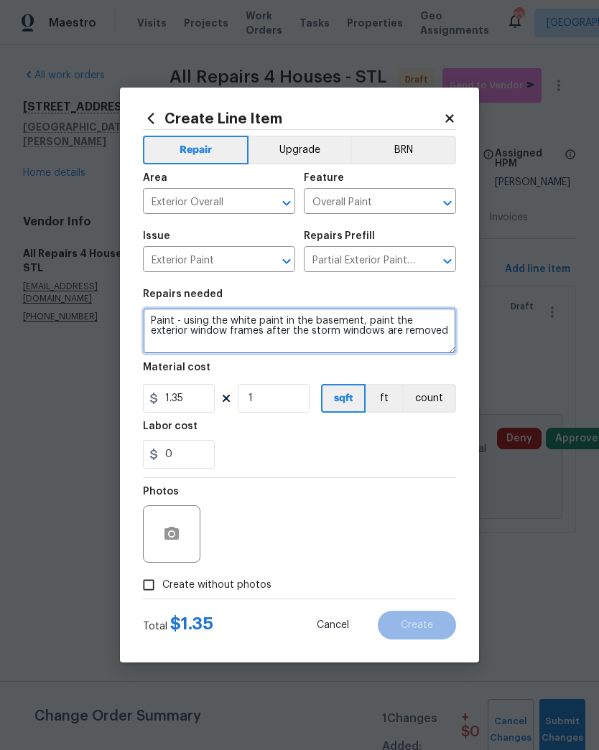
type textarea "Paint - using the white paint in the basement, paint the exterior window frames…"
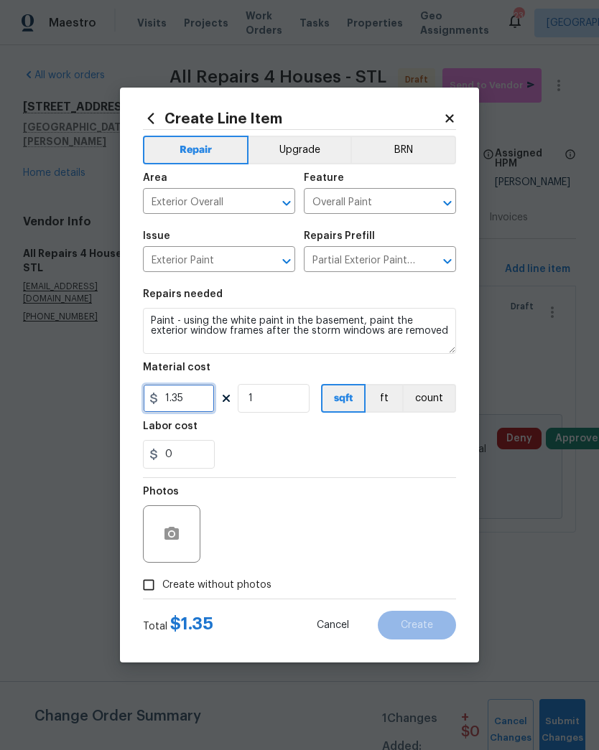
click at [207, 390] on input "1.35" at bounding box center [179, 398] width 72 height 29
click at [209, 399] on input "1.35" at bounding box center [179, 398] width 72 height 29
type input "300"
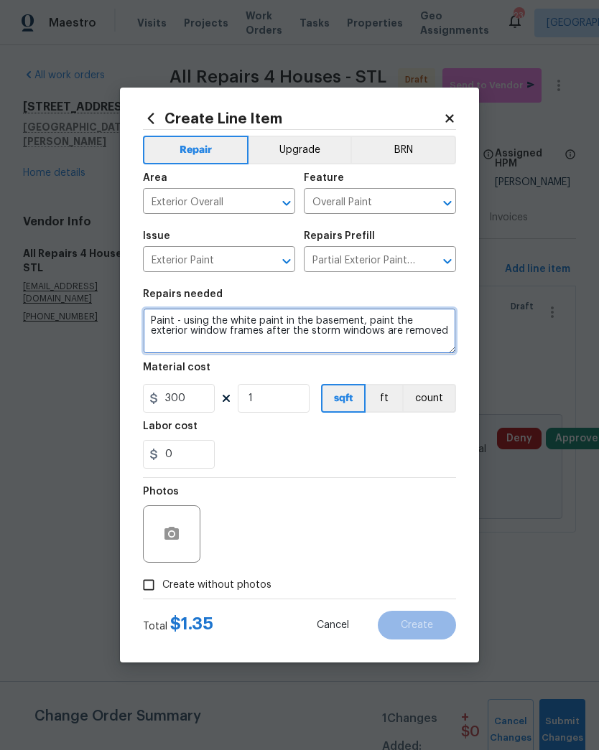
click at [413, 342] on textarea "Paint - using the white paint in the basement, paint the exterior window frames…" at bounding box center [299, 331] width 313 height 46
click at [225, 339] on textarea "Paint - using the white paint in the basement, paint the exterior window frames…" at bounding box center [299, 331] width 313 height 46
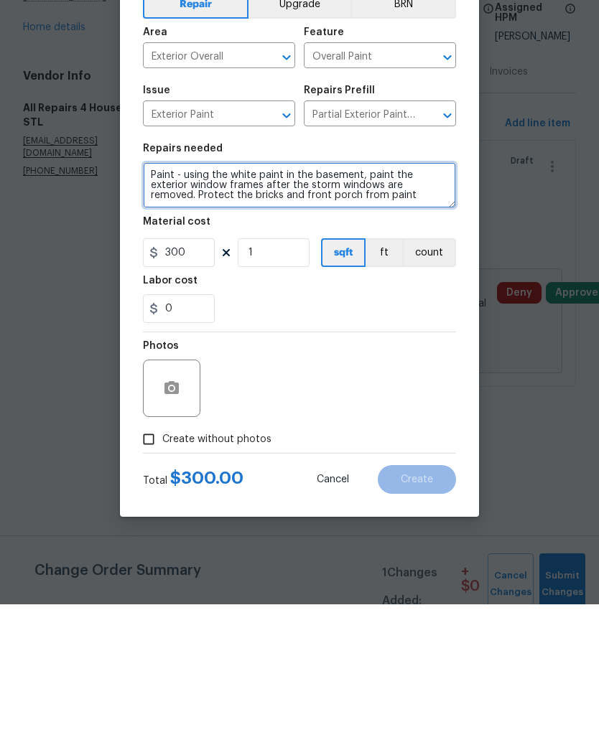
type textarea "Paint - using the white paint in the basement, paint the exterior window frames…"
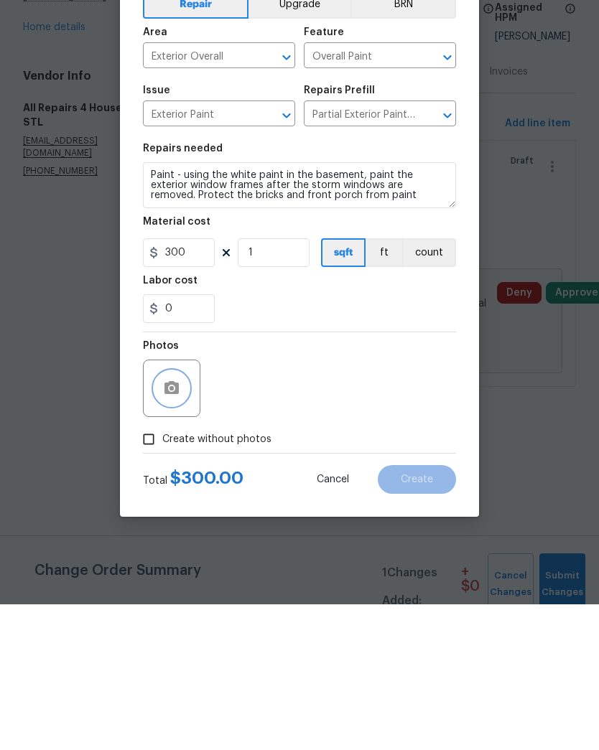
click at [180, 517] on button "button" at bounding box center [171, 534] width 34 height 34
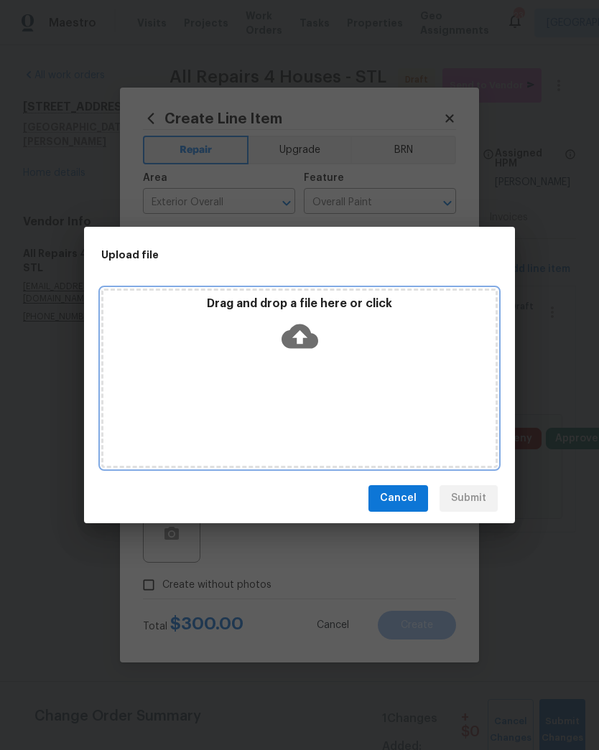
click at [300, 347] on icon at bounding box center [299, 336] width 37 height 24
click at [309, 334] on icon at bounding box center [299, 336] width 37 height 24
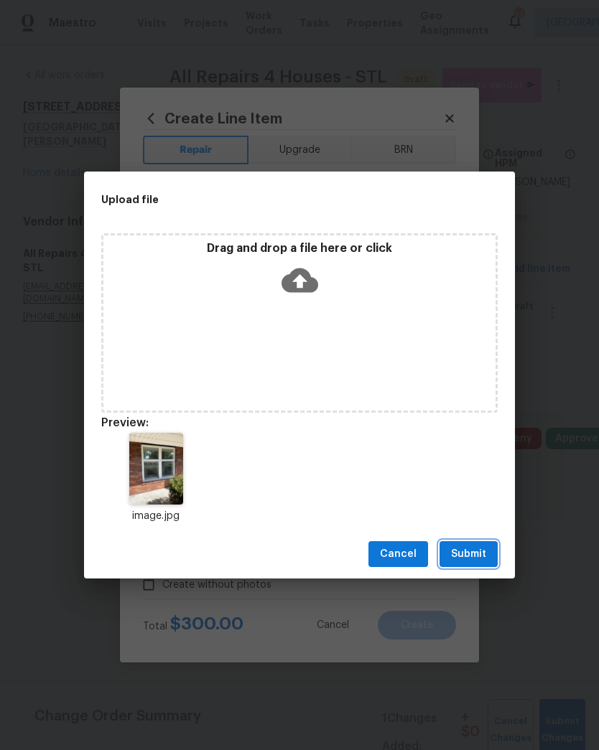
click at [473, 548] on span "Submit" at bounding box center [468, 555] width 35 height 18
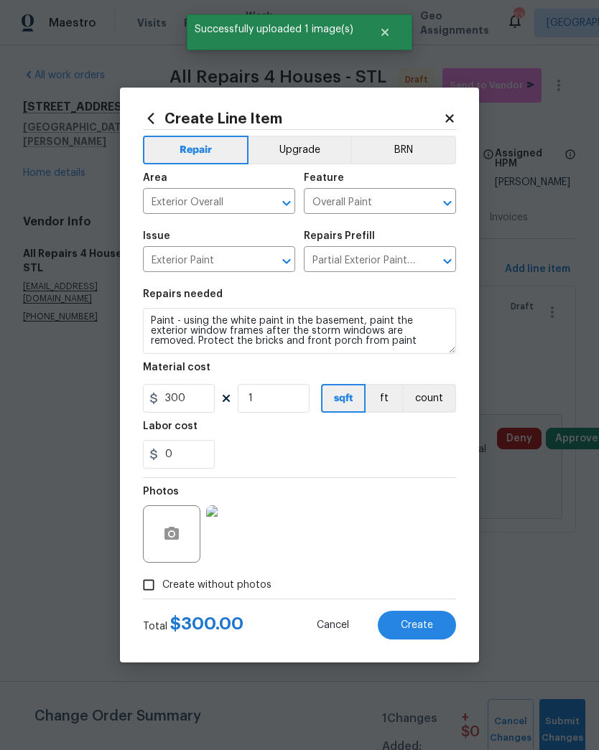
click at [421, 630] on span "Create" at bounding box center [417, 625] width 32 height 11
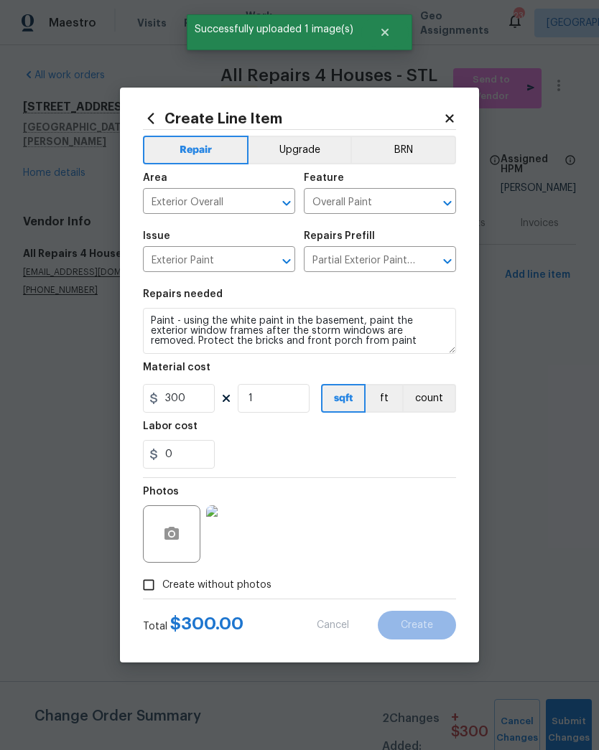
type input "0"
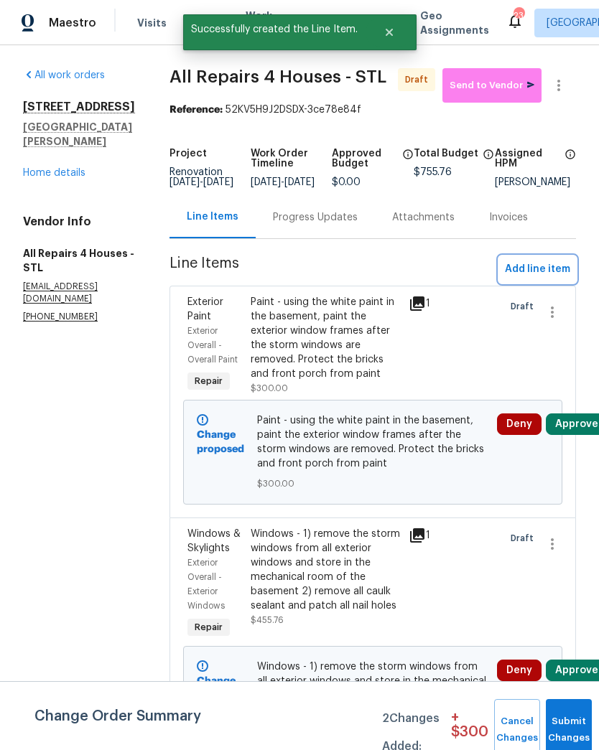
click at [541, 279] on span "Add line item" at bounding box center [537, 270] width 65 height 18
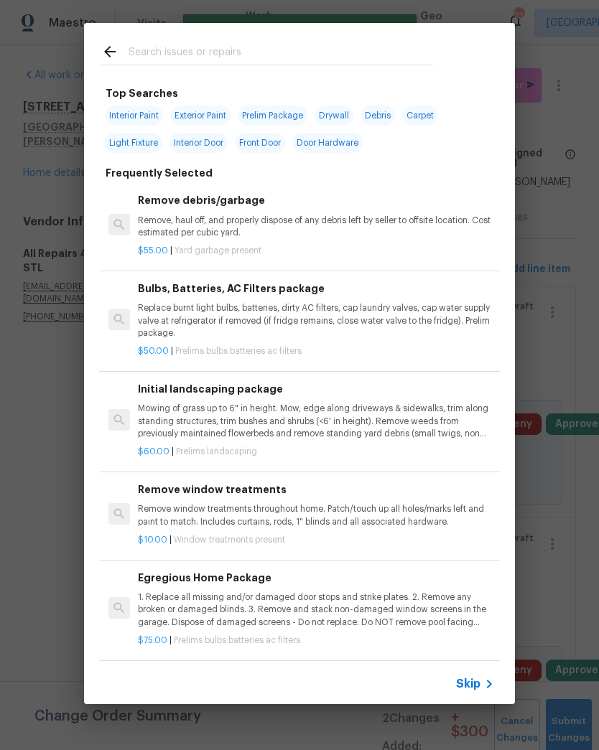
click at [314, 48] on input "text" at bounding box center [280, 54] width 304 height 22
type input "Lock"
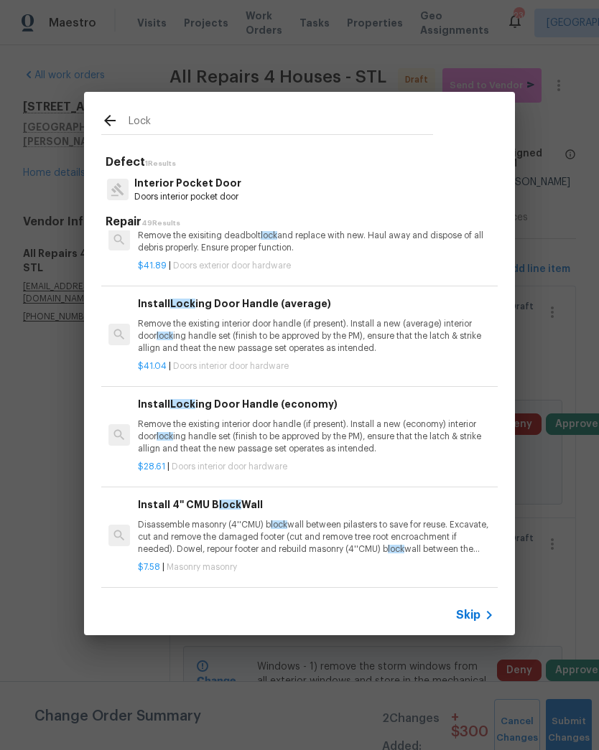
scroll to position [222, 0]
click at [245, 333] on p "Remove the existing interior door handle (if present). Install a new (average) …" at bounding box center [316, 337] width 356 height 37
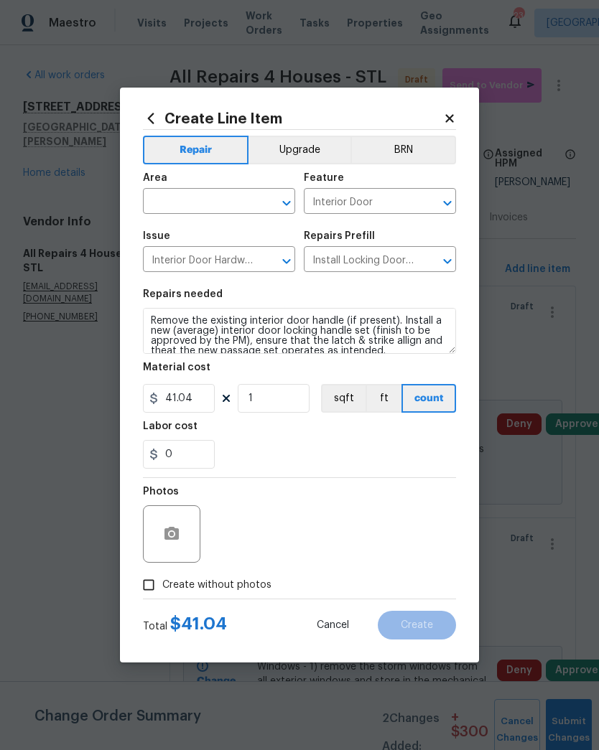
click at [165, 192] on input "text" at bounding box center [199, 203] width 112 height 22
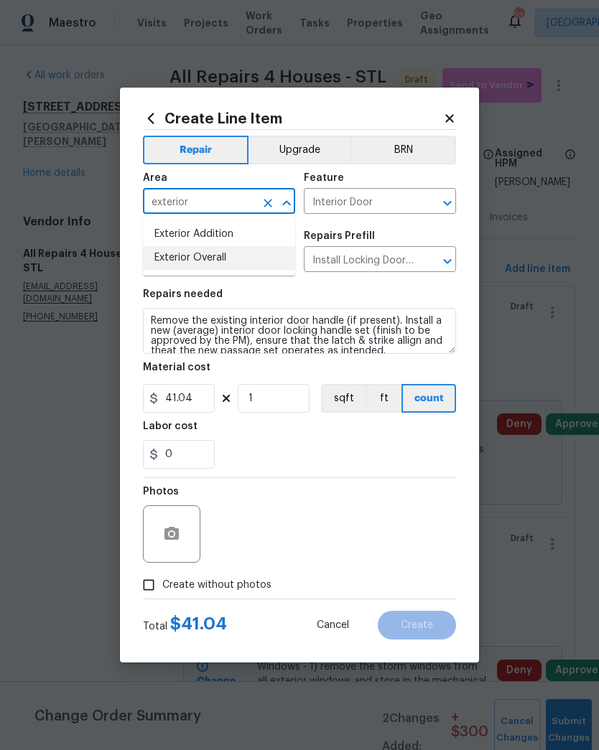
click at [186, 261] on li "Exterior Overall" at bounding box center [219, 258] width 152 height 24
type input "Exterior Overall"
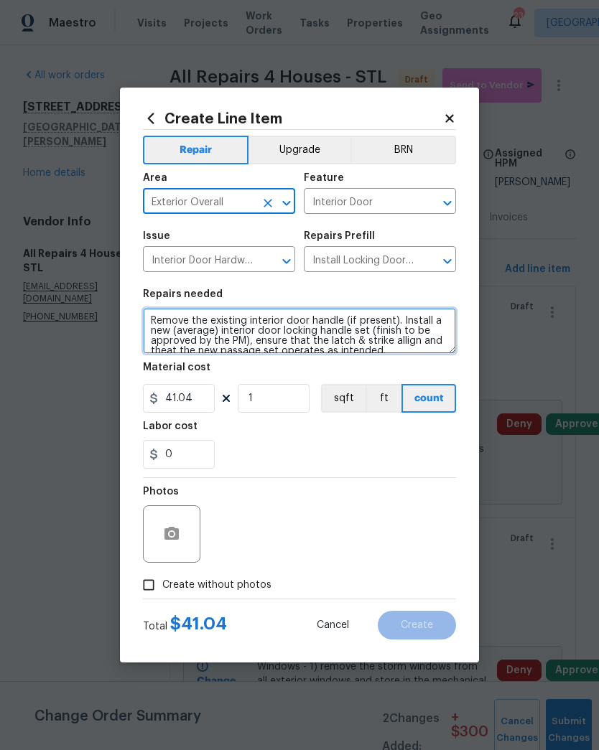
click at [164, 313] on textarea "Remove the existing interior door handle (if present). Install a new (average) …" at bounding box center [299, 331] width 313 height 46
click at [164, 312] on textarea "Remove the existing interior door handle (if present). Install a new (average) …" at bounding box center [299, 331] width 313 height 46
click at [162, 329] on textarea "Remove the existing interior door handle (if present). Install a new (average) …" at bounding box center [299, 331] width 313 height 46
click at [454, 350] on textarea "Remove the existing interior door handle (if present). Install a new (average) …" at bounding box center [299, 331] width 313 height 46
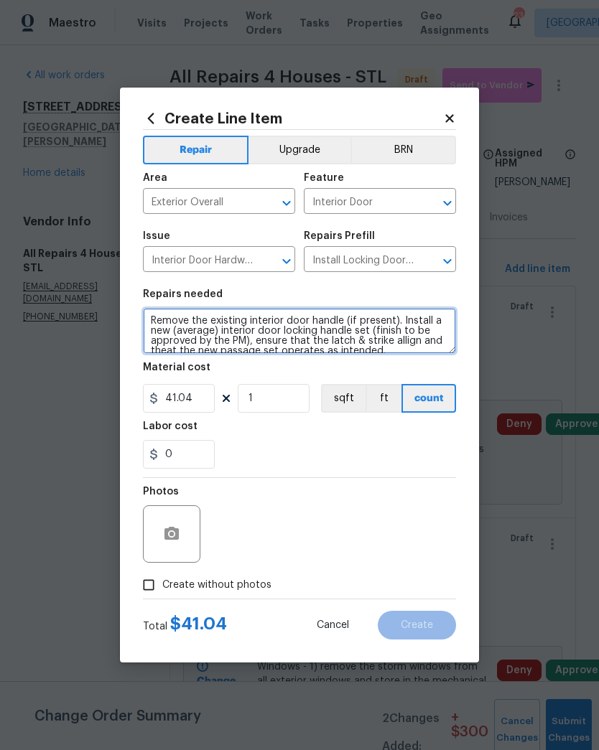
click at [151, 311] on textarea "Remove the existing interior door handle (if present). Install a new (average) …" at bounding box center [299, 331] width 313 height 46
click at [197, 331] on textarea "Sliding Glass Door - Remove the existing interior door handle (if present). Ins…" at bounding box center [299, 331] width 313 height 46
click at [254, 337] on textarea "Sliding Glass Door - Remove the existing interior door handle. Install a new (a…" at bounding box center [299, 331] width 313 height 46
click at [244, 337] on textarea "Sliding Glass Door - Remove the existing interior door handle. Install a new in…" at bounding box center [299, 331] width 313 height 46
click at [266, 339] on textarea "Sliding Glass Door - Remove the existing interior door handle. Install a new in…" at bounding box center [299, 331] width 313 height 46
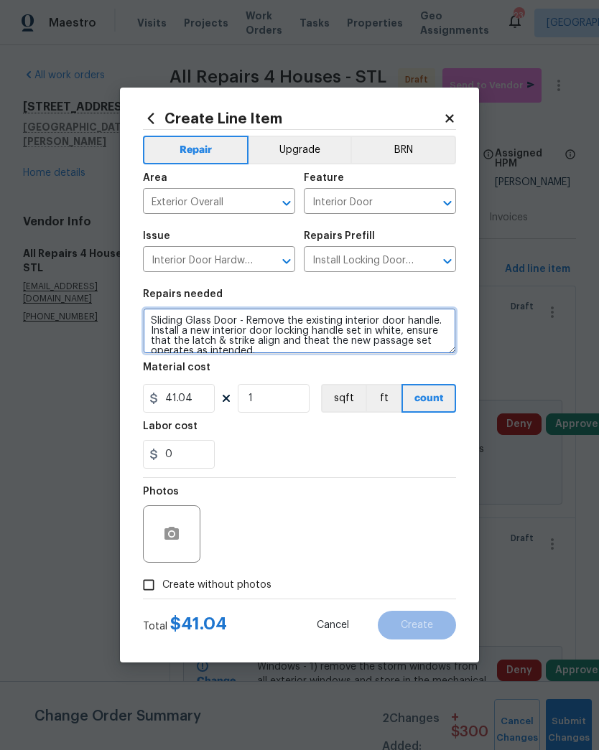
click at [317, 341] on textarea "Sliding Glass Door - Remove the existing interior door handle. Install a new in…" at bounding box center [299, 331] width 313 height 46
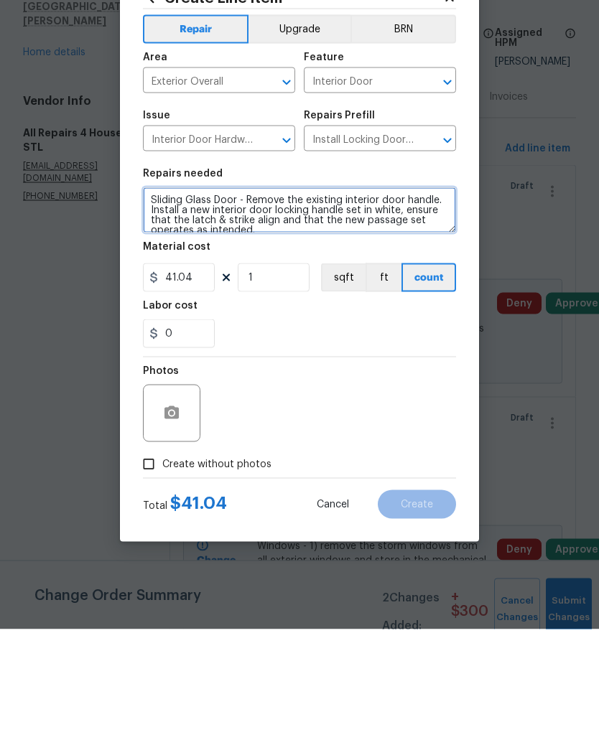
type textarea "Sliding Glass Door - Remove the existing interior door handle. Install a new in…"
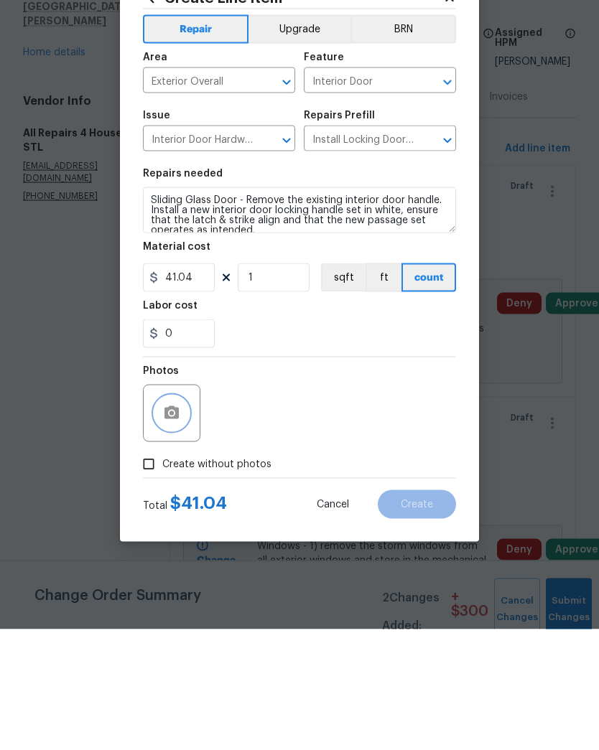
click at [168, 527] on icon "button" at bounding box center [171, 533] width 14 height 13
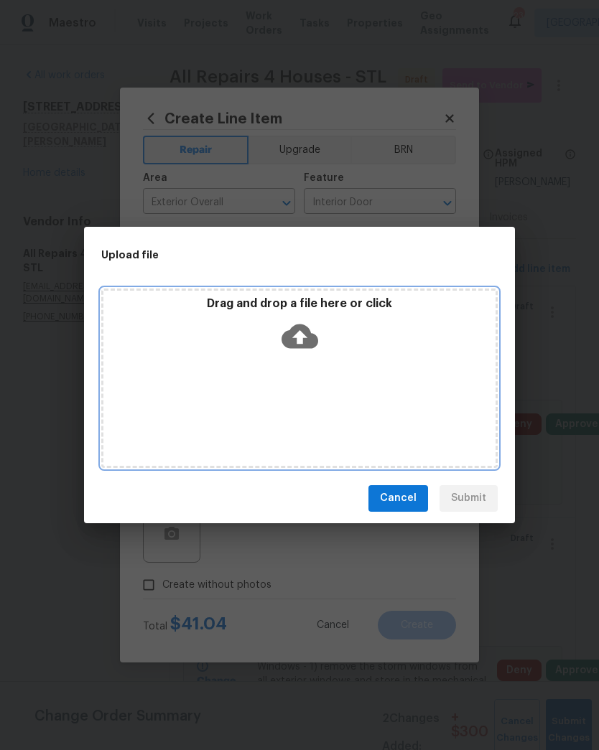
click at [306, 332] on icon at bounding box center [299, 336] width 37 height 24
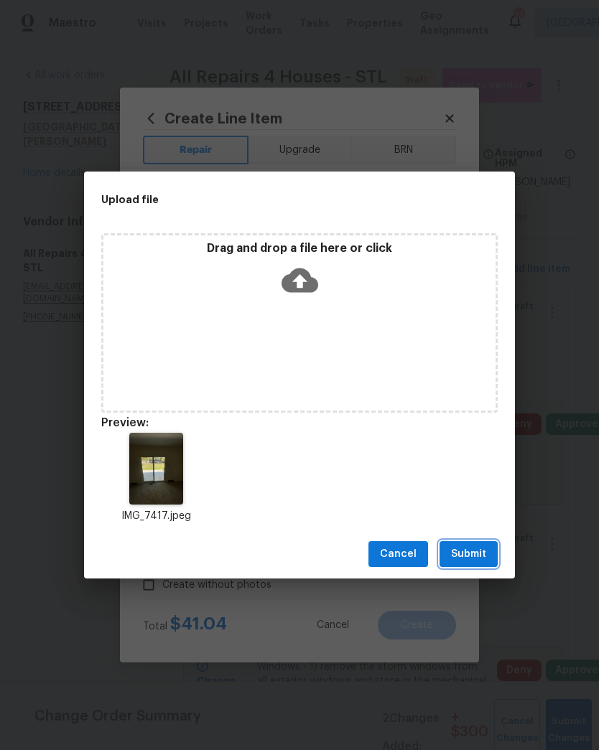
click at [477, 552] on span "Submit" at bounding box center [468, 555] width 35 height 18
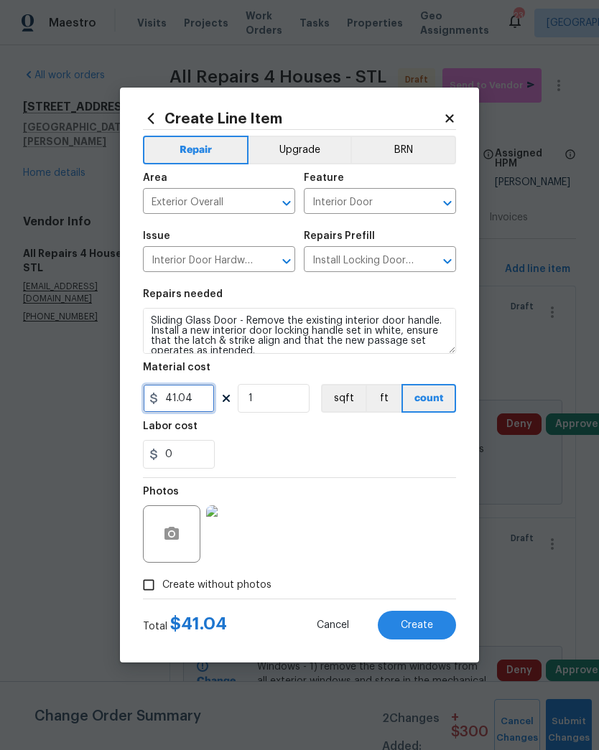
click at [193, 400] on input "41.04" at bounding box center [179, 398] width 72 height 29
type input "75"
click at [407, 450] on div "0" at bounding box center [299, 454] width 313 height 29
click at [427, 628] on span "Create" at bounding box center [417, 625] width 32 height 11
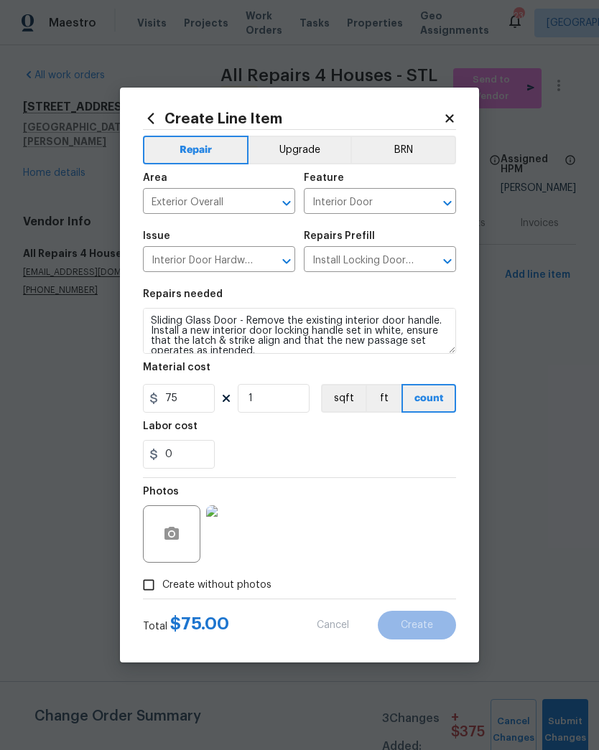
type input "0"
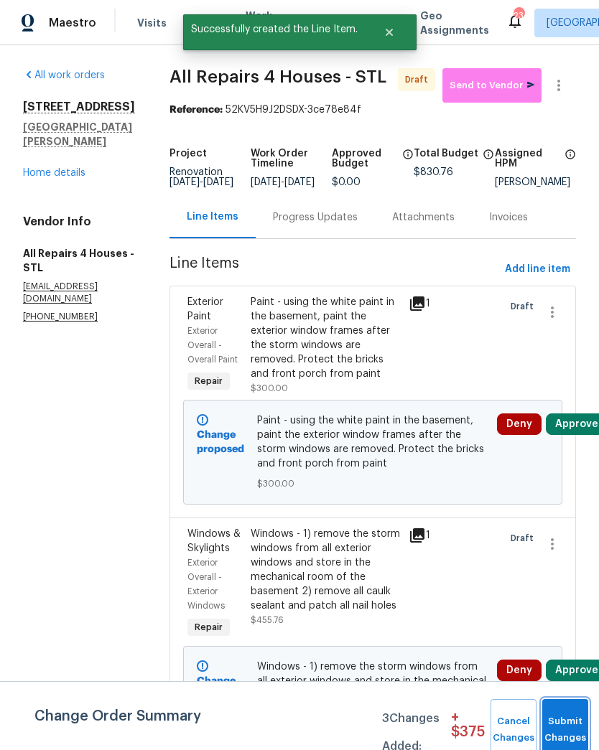
click at [568, 729] on span "Submit Changes" at bounding box center [565, 729] width 32 height 33
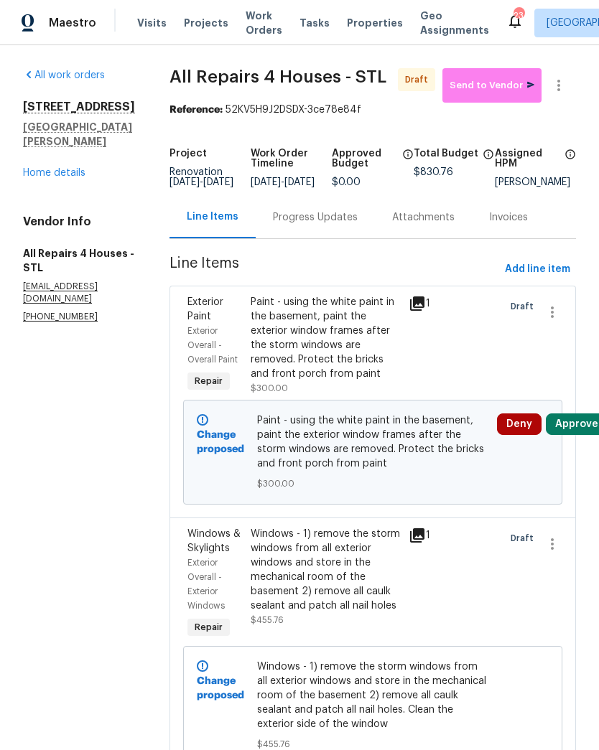
scroll to position [0, 0]
click at [489, 89] on span "Send to Vendor" at bounding box center [491, 86] width 85 height 17
click at [50, 176] on link "Home details" at bounding box center [54, 173] width 62 height 10
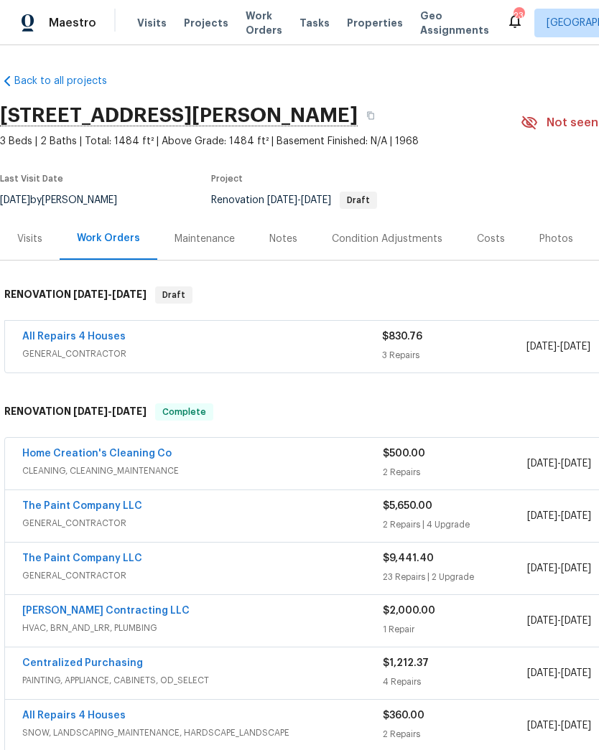
click at [286, 237] on div "Notes" at bounding box center [283, 239] width 28 height 14
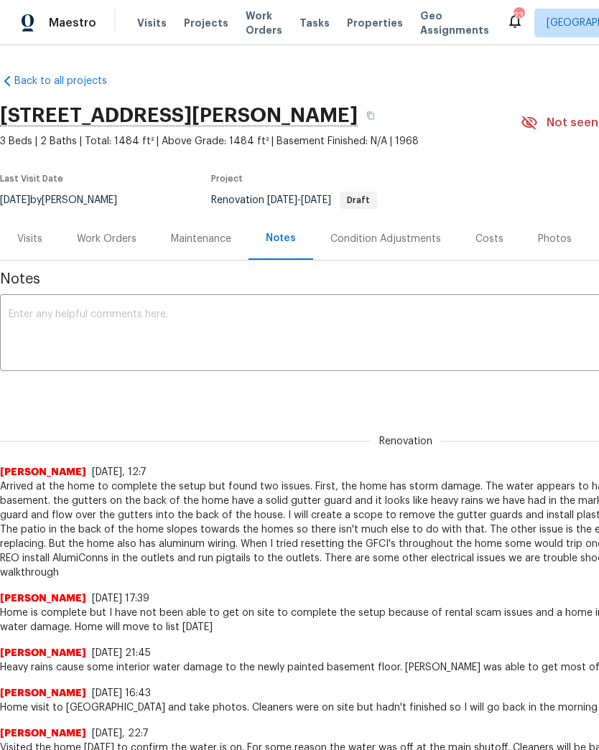
click at [290, 323] on textarea at bounding box center [406, 334] width 794 height 50
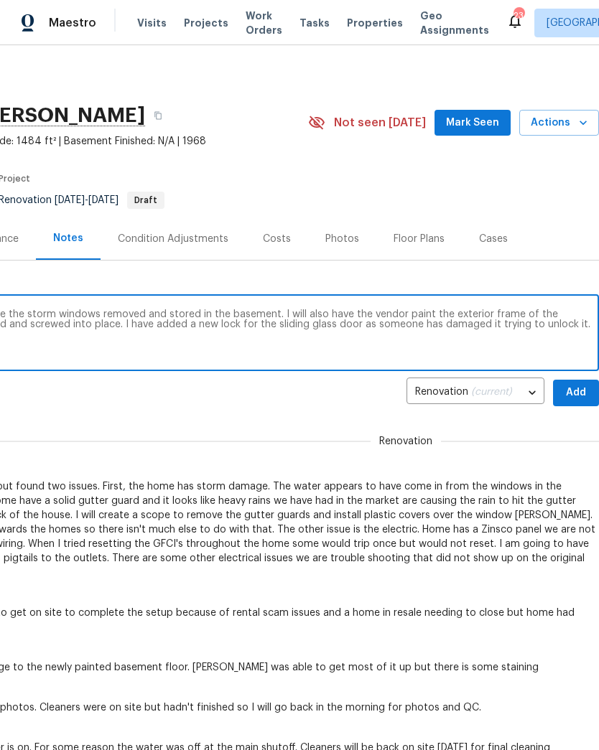
scroll to position [0, 212]
type textarea "Is it at home to create a work order to have the storm windows removed and stor…"
click at [580, 388] on span "Add" at bounding box center [575, 393] width 23 height 18
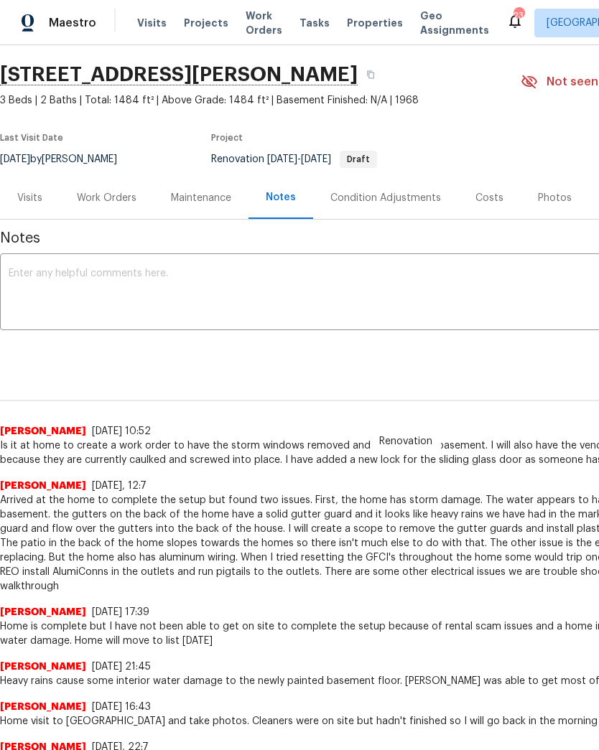
scroll to position [42, 0]
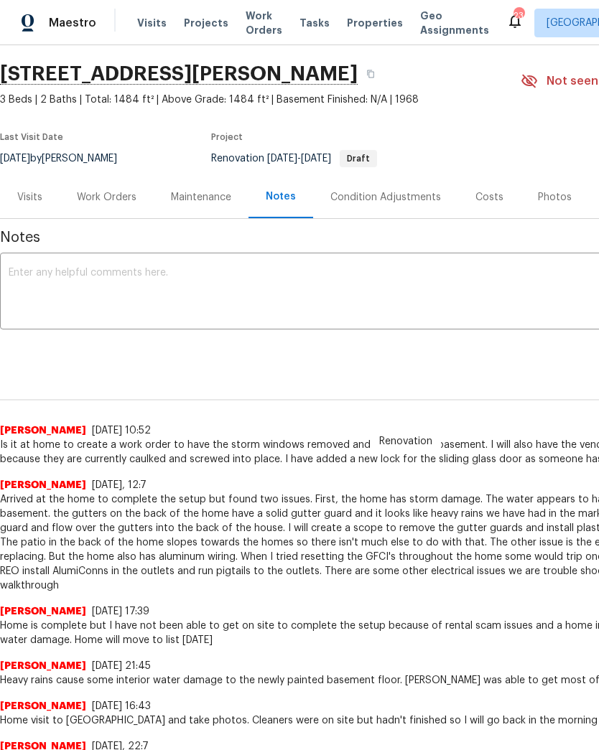
click at [200, 28] on span "Projects" at bounding box center [206, 23] width 45 height 14
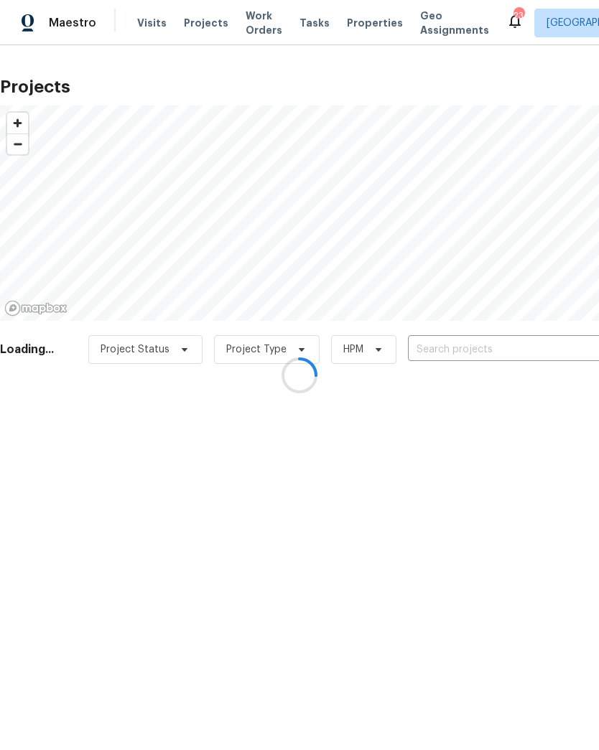
click at [465, 369] on div at bounding box center [299, 375] width 599 height 750
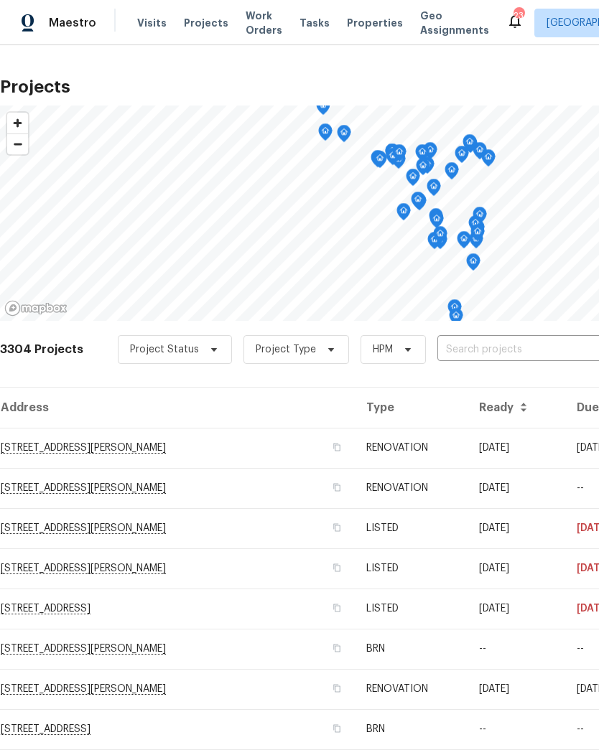
click at [470, 350] on input "text" at bounding box center [519, 350] width 164 height 22
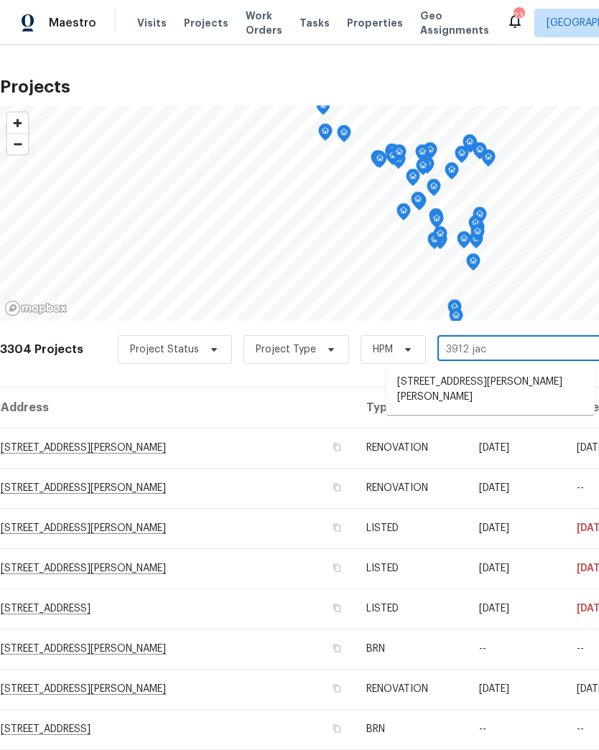
type input "3912 jaco"
click at [505, 385] on li "[STREET_ADDRESS][PERSON_NAME][PERSON_NAME]" at bounding box center [489, 389] width 209 height 39
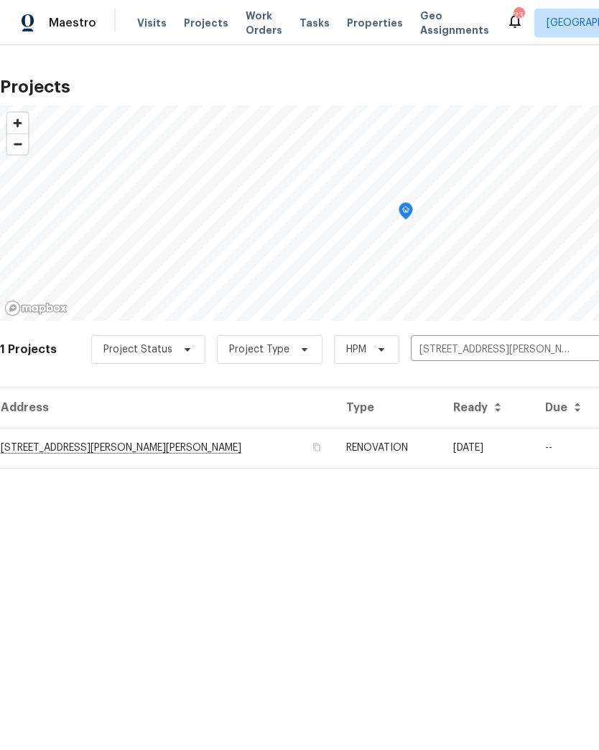
click at [60, 447] on td "[STREET_ADDRESS][PERSON_NAME][PERSON_NAME]" at bounding box center [167, 448] width 334 height 40
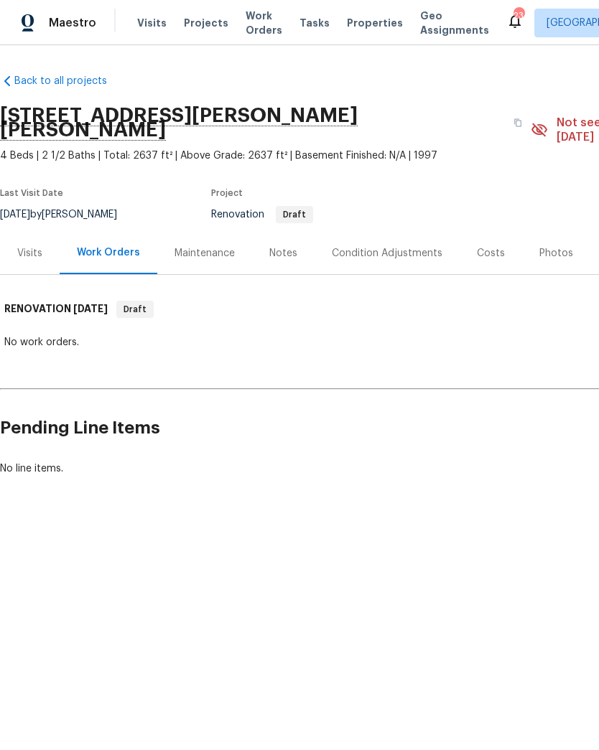
click at [34, 246] on div "Visits" at bounding box center [29, 253] width 25 height 14
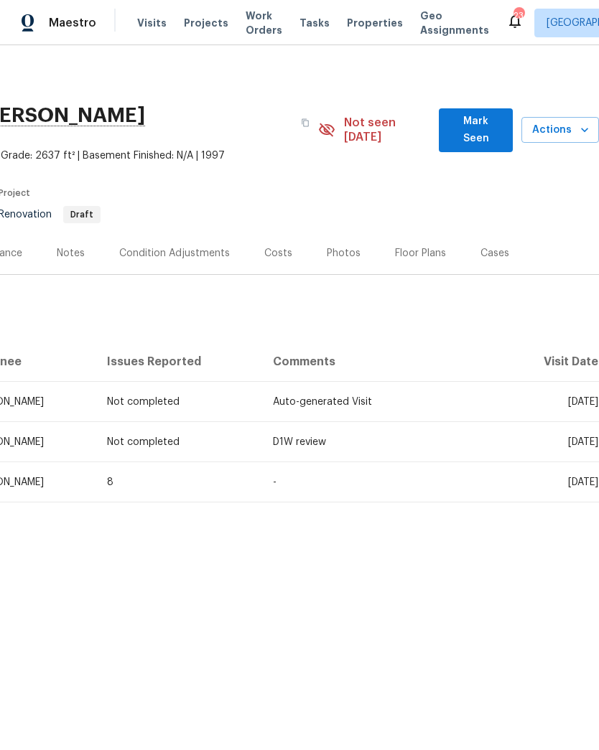
scroll to position [0, 212]
click at [568, 397] on span "Fri, Aug 29 2025" at bounding box center [583, 402] width 30 height 10
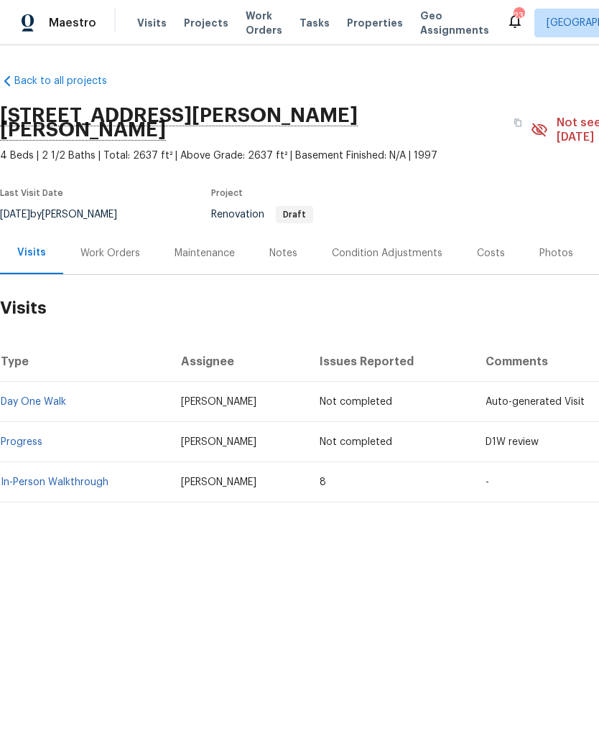
scroll to position [0, 0]
click at [188, 20] on span "Projects" at bounding box center [206, 23] width 45 height 14
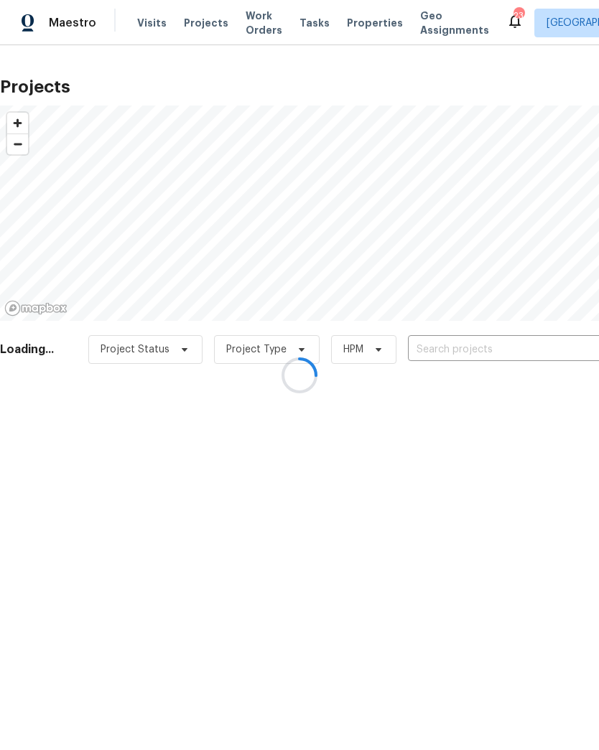
click at [490, 349] on div at bounding box center [299, 375] width 599 height 750
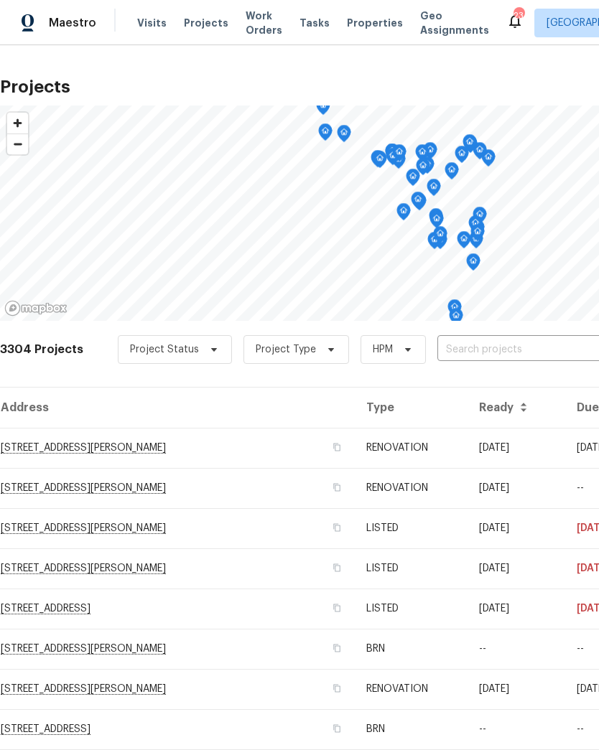
click at [484, 351] on input "text" at bounding box center [519, 350] width 164 height 22
type input "11525"
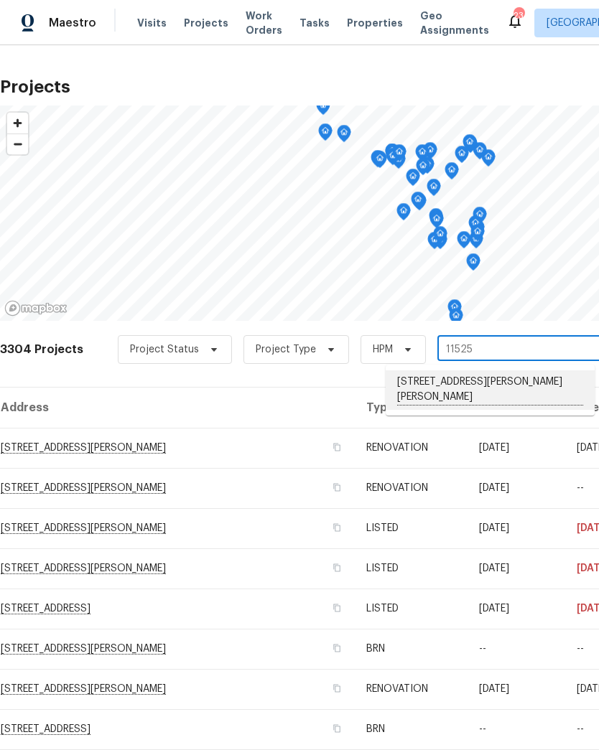
click at [511, 390] on li "[STREET_ADDRESS][PERSON_NAME][PERSON_NAME]" at bounding box center [489, 389] width 209 height 39
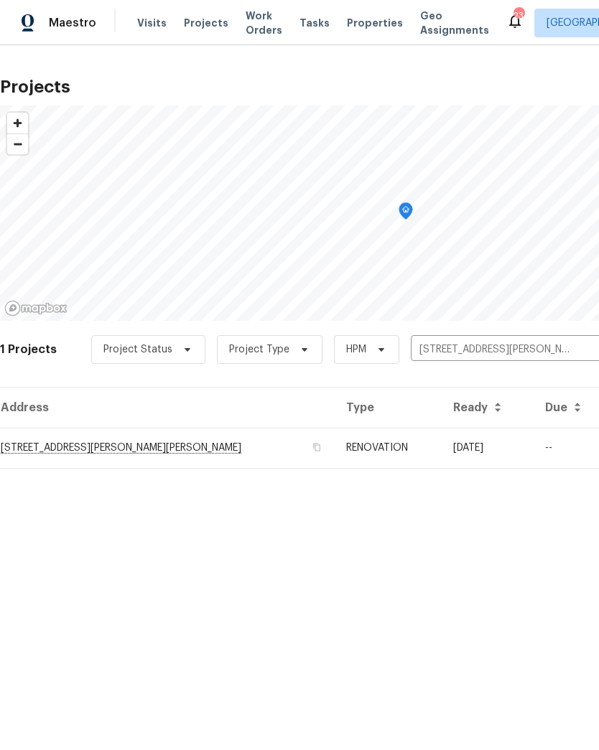
click at [50, 451] on td "[STREET_ADDRESS][PERSON_NAME][PERSON_NAME]" at bounding box center [167, 448] width 334 height 40
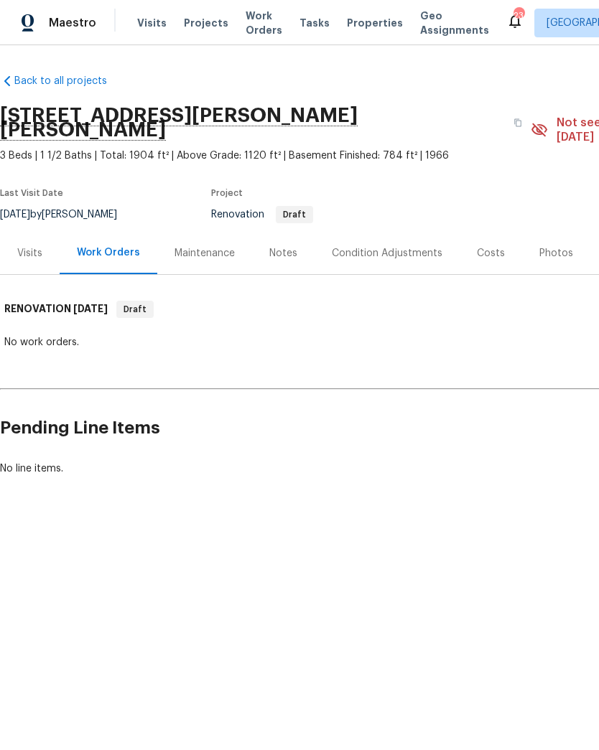
click at [385, 246] on div "Condition Adjustments" at bounding box center [387, 253] width 111 height 14
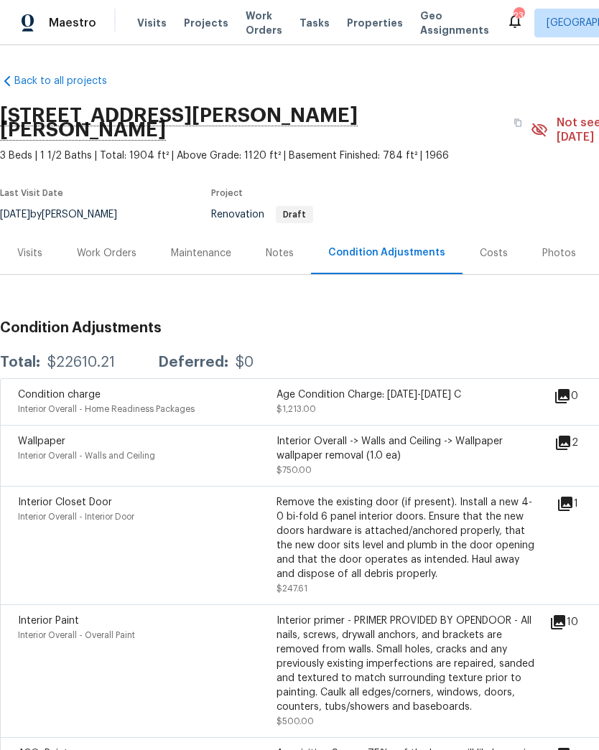
click at [32, 246] on div "Visits" at bounding box center [29, 253] width 25 height 14
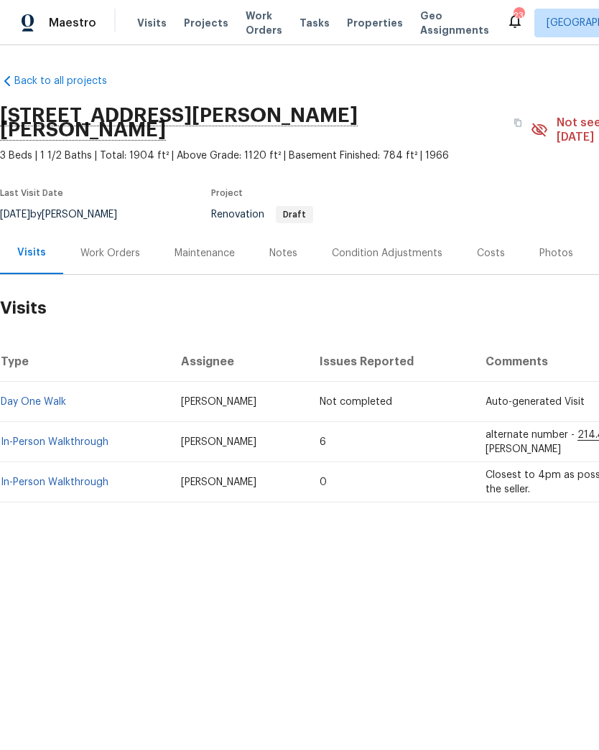
click at [382, 246] on div "Condition Adjustments" at bounding box center [387, 253] width 111 height 14
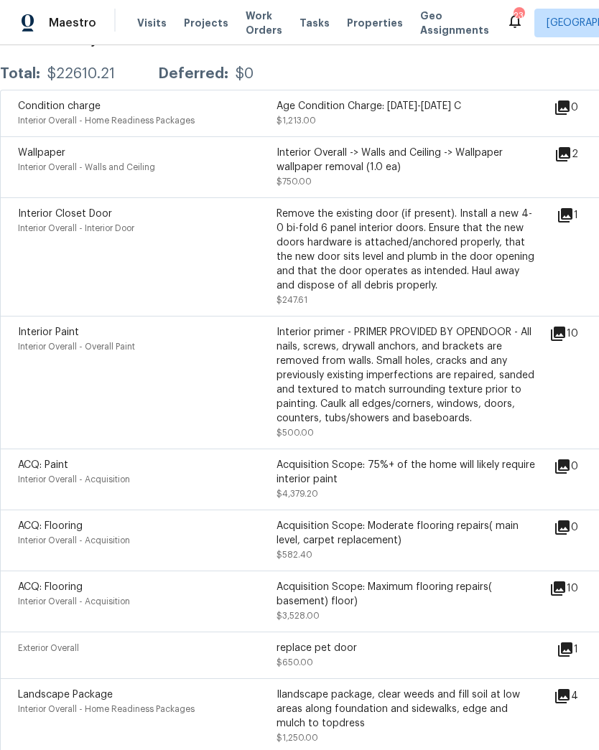
scroll to position [289, 0]
click at [439, 377] on div "Interior primer - PRIMER PROVIDED BY OPENDOOR - All nails, screws, drywall anch…" at bounding box center [405, 374] width 258 height 100
click at [565, 326] on icon at bounding box center [558, 333] width 14 height 14
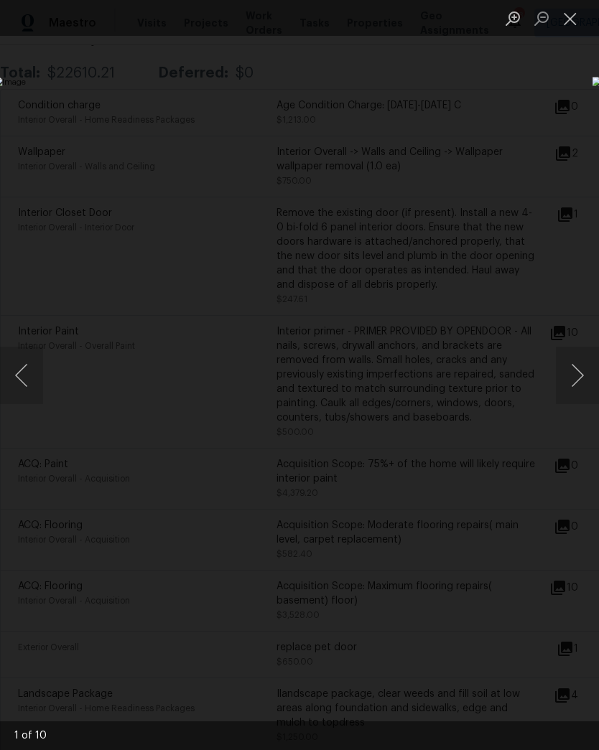
click at [581, 382] on button "Next image" at bounding box center [577, 375] width 43 height 57
click at [579, 378] on button "Next image" at bounding box center [577, 375] width 43 height 57
click at [579, 377] on button "Next image" at bounding box center [577, 375] width 43 height 57
click at [578, 378] on button "Next image" at bounding box center [577, 375] width 43 height 57
click at [590, 377] on button "Next image" at bounding box center [577, 375] width 43 height 57
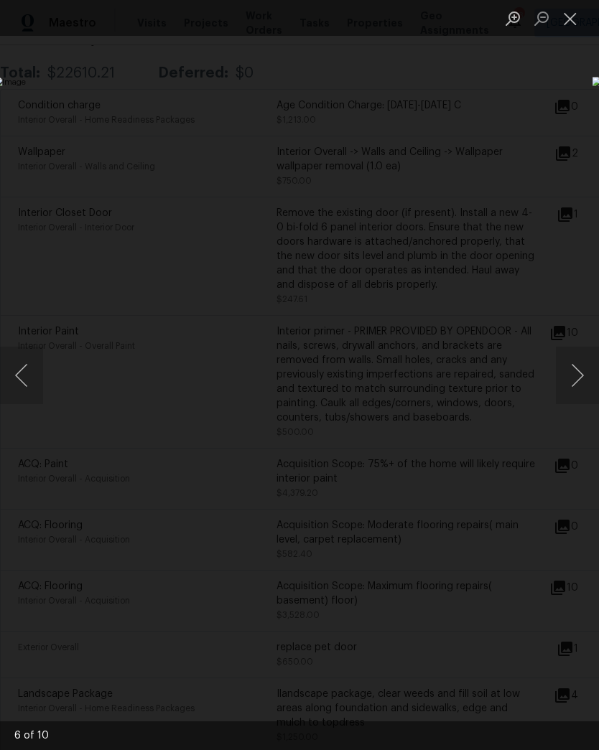
click at [581, 383] on button "Next image" at bounding box center [577, 375] width 43 height 57
click at [578, 383] on button "Next image" at bounding box center [577, 375] width 43 height 57
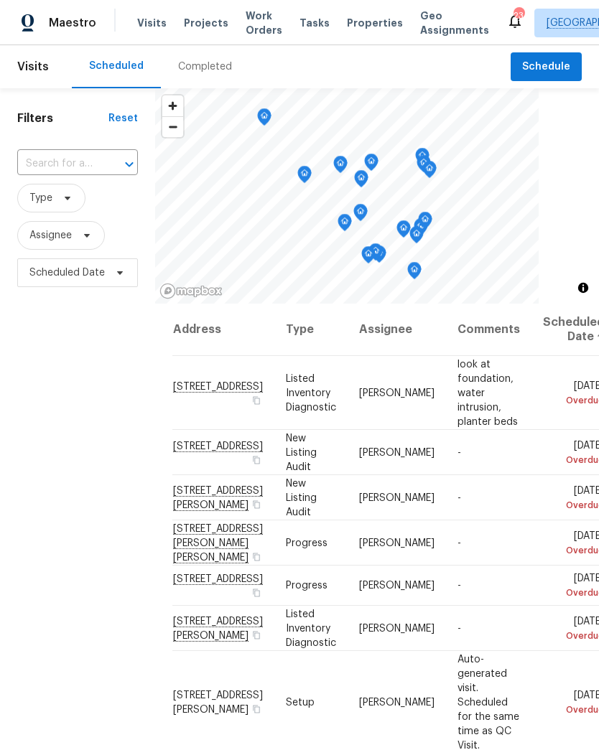
click at [137, 22] on span "Visits" at bounding box center [151, 23] width 29 height 14
click at [95, 236] on span "Assignee" at bounding box center [61, 235] width 88 height 29
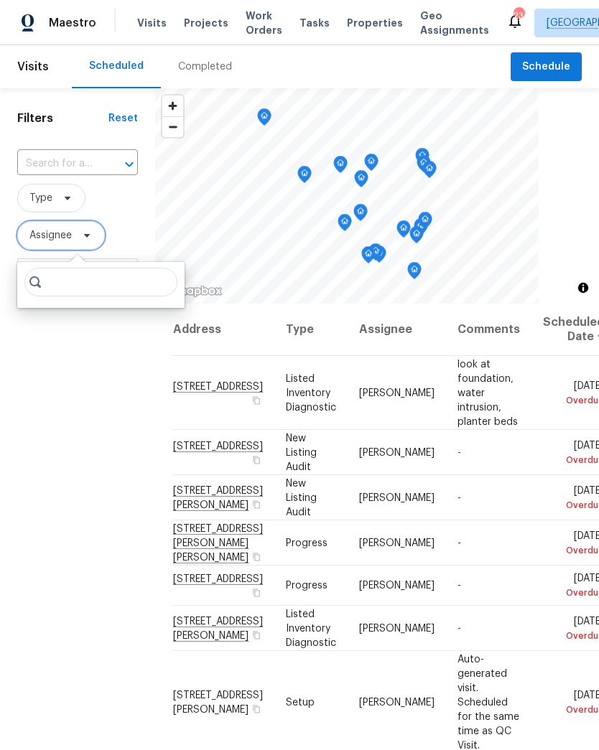
click at [91, 237] on icon at bounding box center [86, 235] width 11 height 11
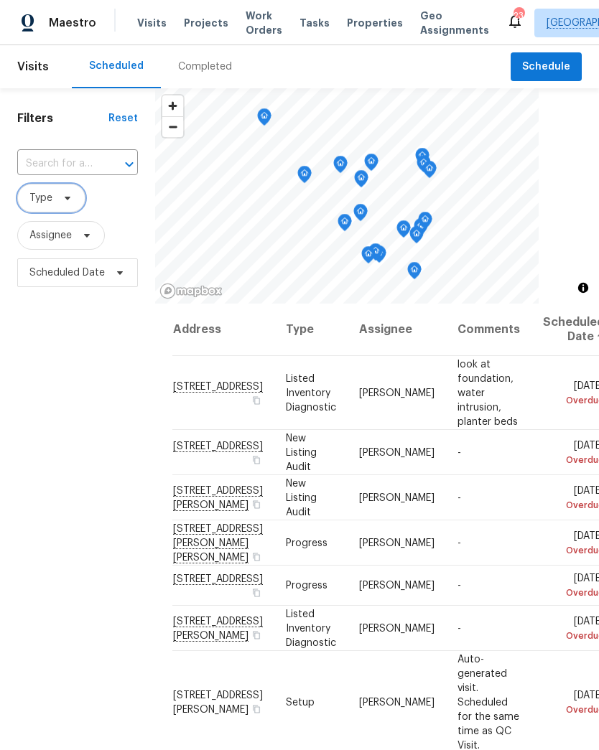
click at [70, 201] on icon at bounding box center [67, 197] width 11 height 11
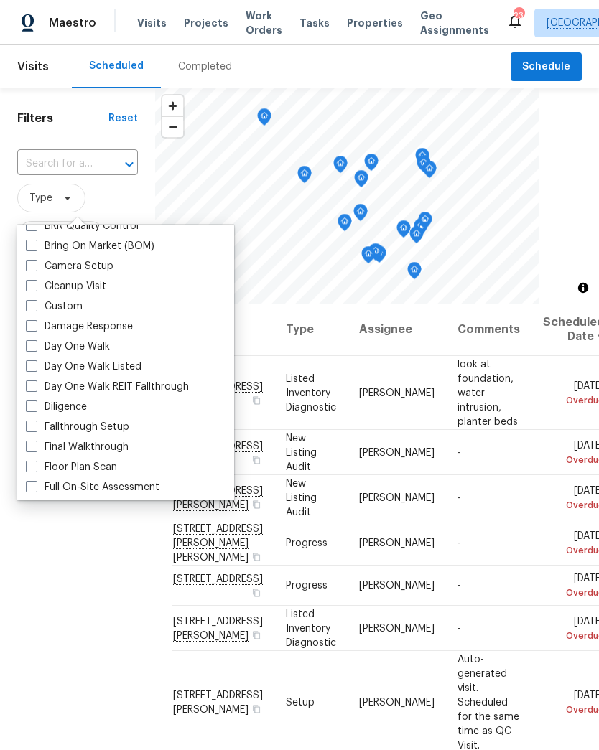
scroll to position [158, 0]
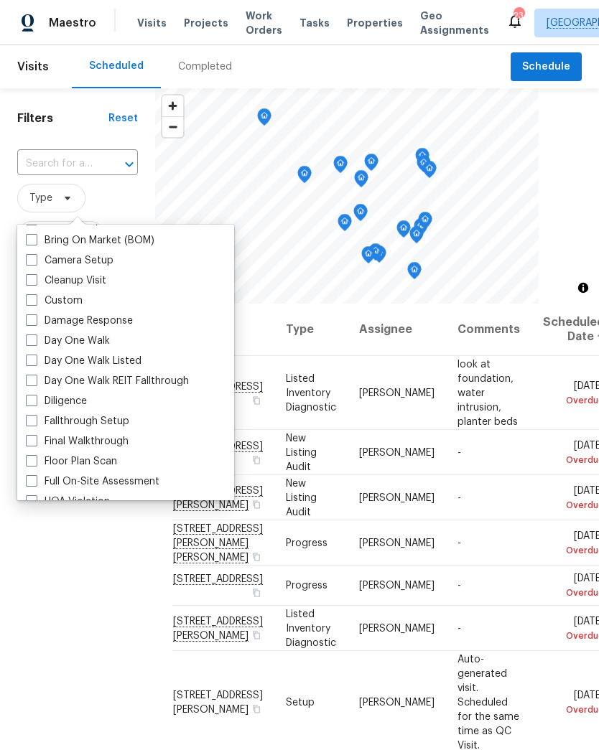
click at [59, 346] on label "Day One Walk" at bounding box center [68, 341] width 84 height 14
click at [35, 343] on input "Day One Walk" at bounding box center [30, 338] width 9 height 9
checkbox input "true"
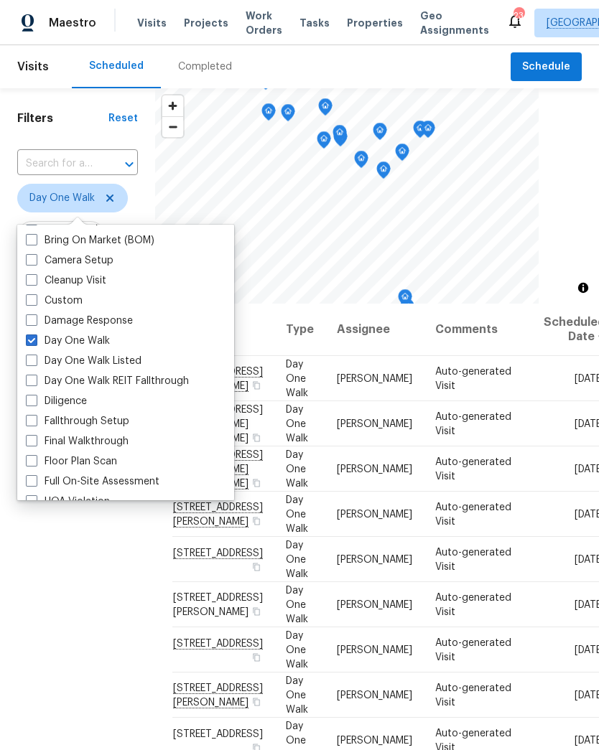
click at [88, 553] on div "Filters Reset ​ Day One Walk Assignee Scheduled Date" at bounding box center [77, 495] width 155 height 815
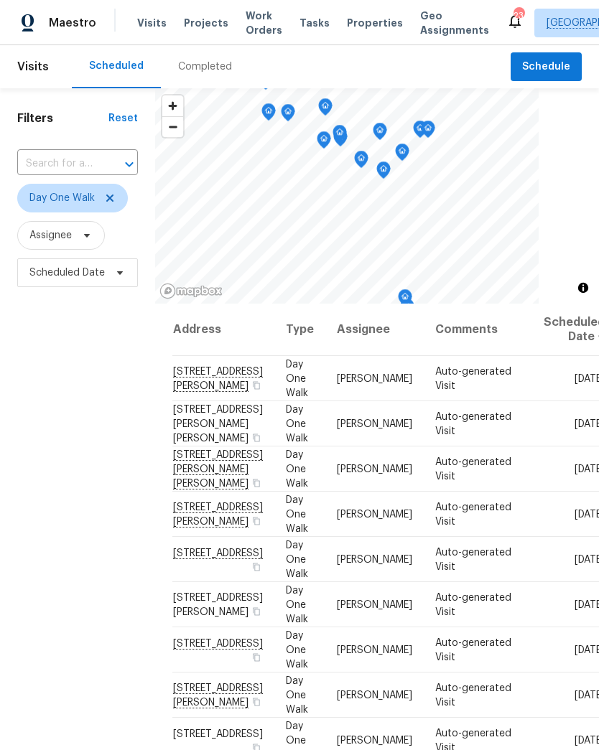
click at [0, 0] on icon at bounding box center [0, 0] width 0 height 0
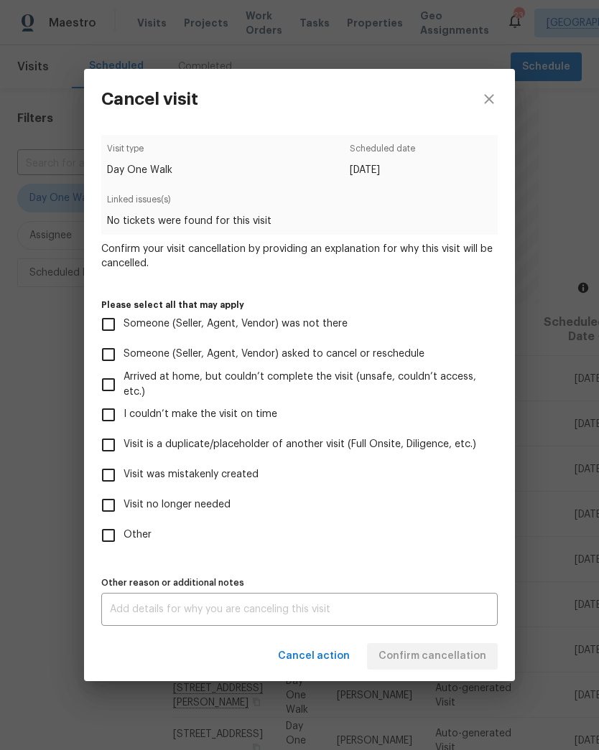
click at [102, 470] on input "Visit was mistakenly created" at bounding box center [108, 475] width 30 height 30
checkbox input "true"
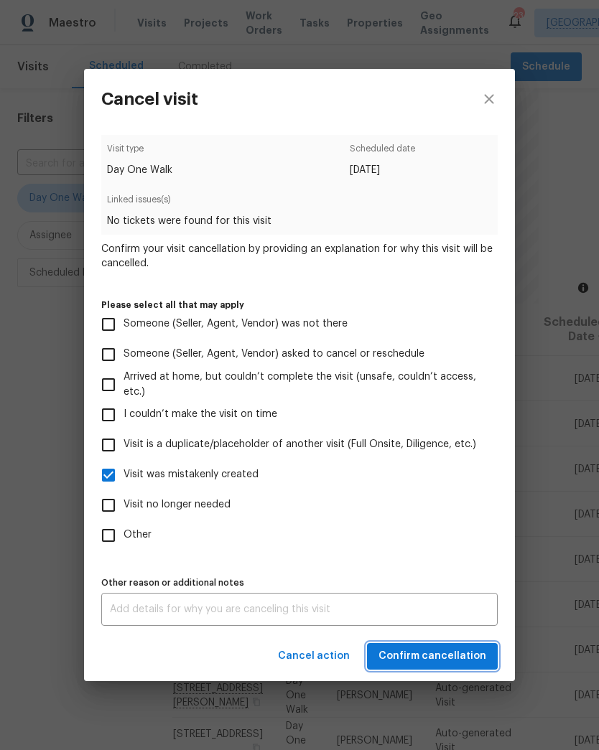
click at [459, 663] on span "Confirm cancellation" at bounding box center [432, 656] width 108 height 18
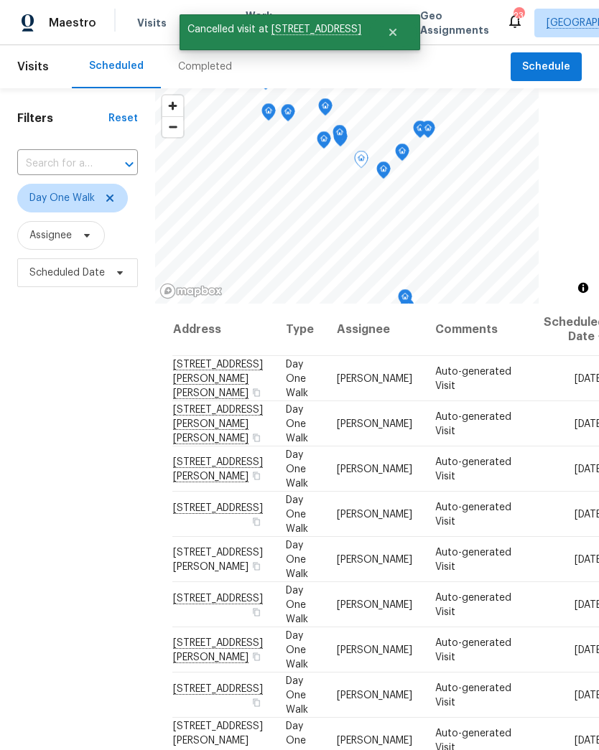
click at [0, 0] on icon at bounding box center [0, 0] width 0 height 0
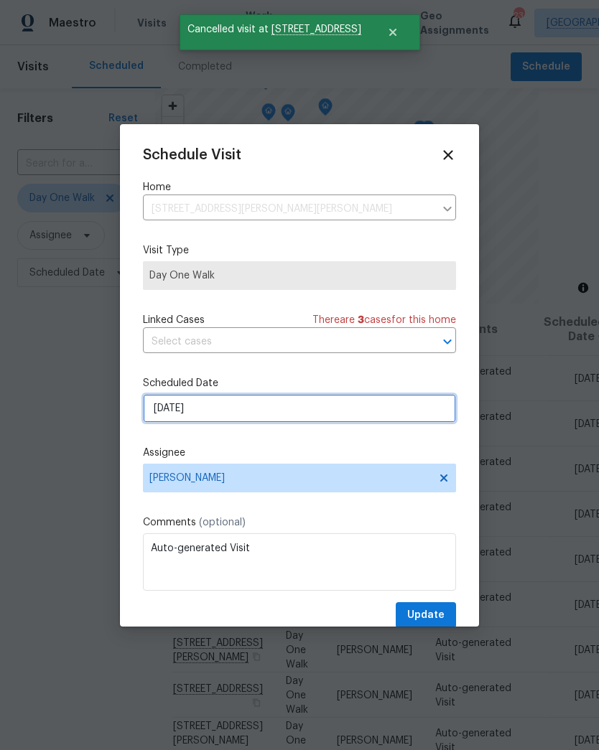
click at [222, 420] on input "[DATE]" at bounding box center [299, 408] width 313 height 29
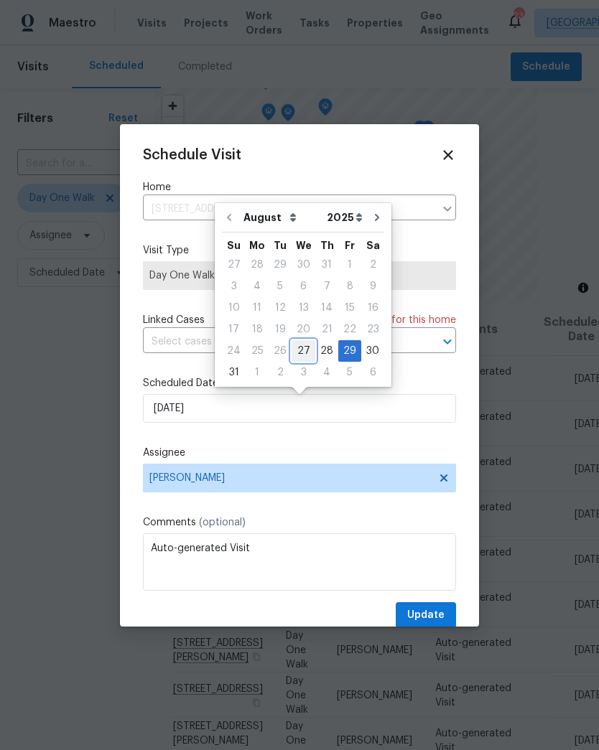
click at [302, 349] on div "27" at bounding box center [303, 351] width 24 height 20
type input "[DATE]"
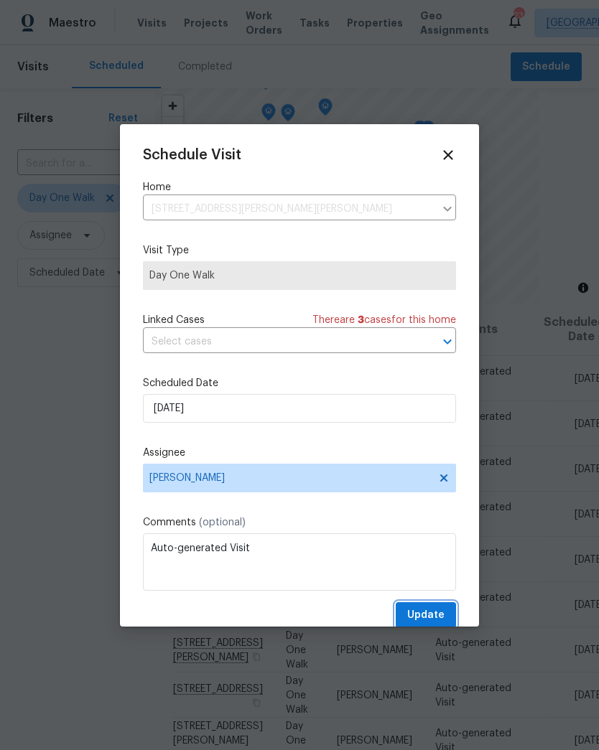
click at [431, 622] on span "Update" at bounding box center [425, 616] width 37 height 18
